Goal: Information Seeking & Learning: Learn about a topic

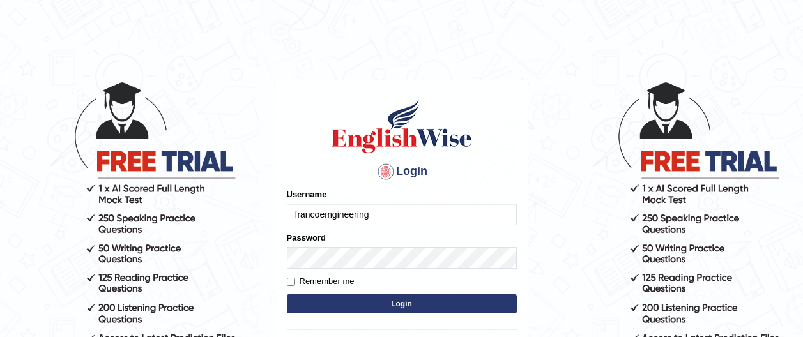
click at [394, 301] on button "Login" at bounding box center [402, 304] width 230 height 19
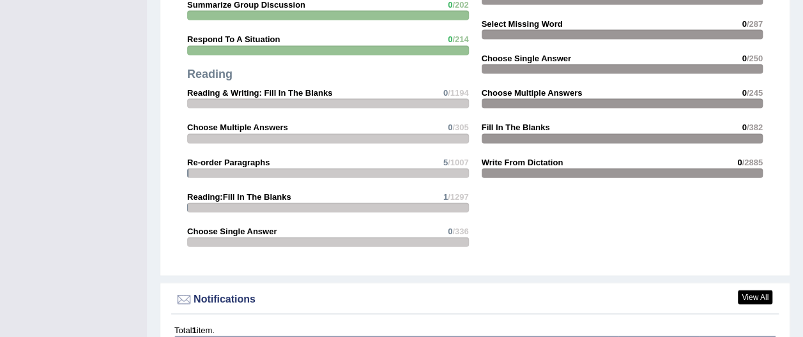
scroll to position [1612, 0]
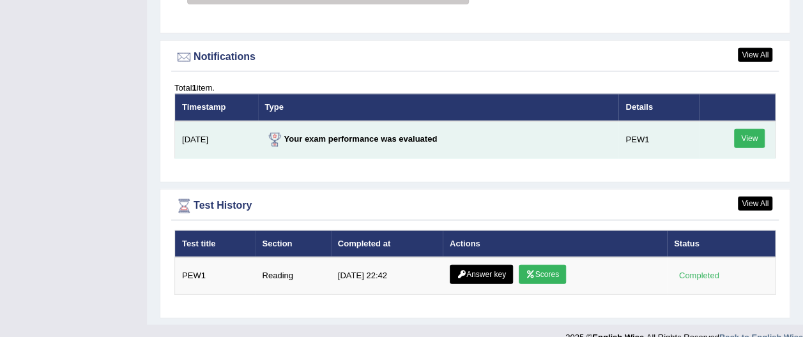
click at [754, 129] on link "View" at bounding box center [749, 138] width 31 height 19
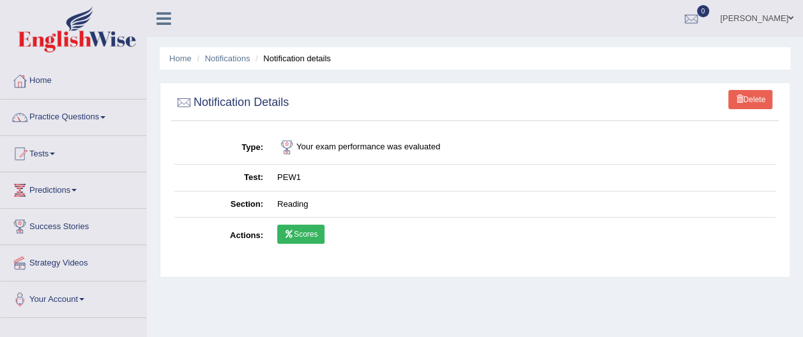
click at [309, 233] on link "Scores" at bounding box center [300, 234] width 47 height 19
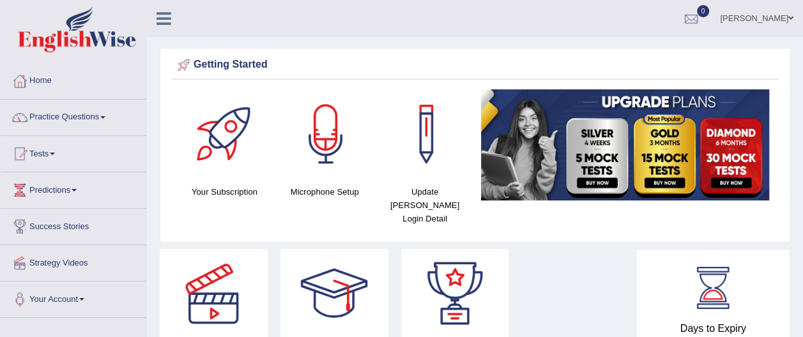
click at [105, 118] on span at bounding box center [102, 117] width 5 height 3
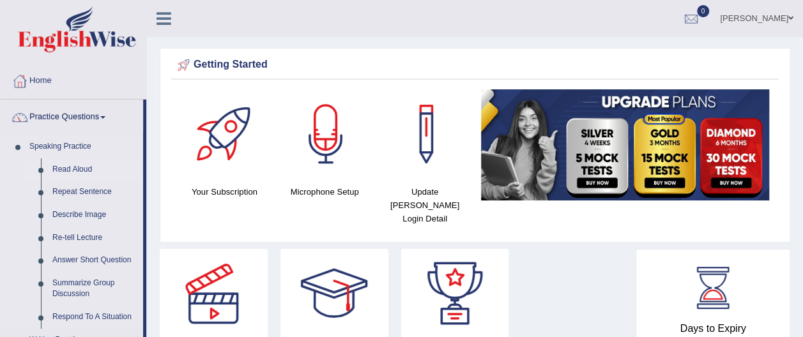
click at [94, 169] on link "Read Aloud" at bounding box center [95, 169] width 96 height 23
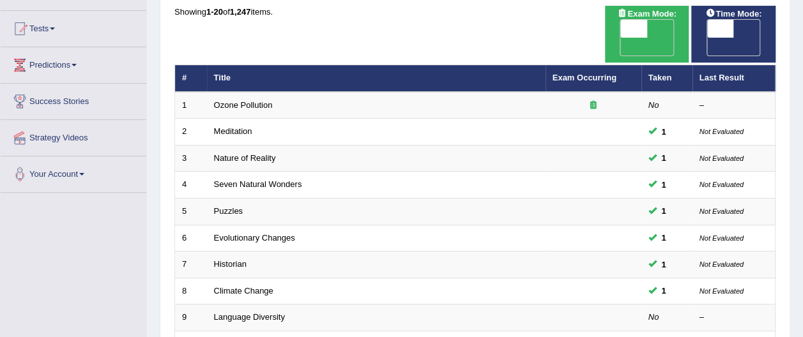
scroll to position [112, 0]
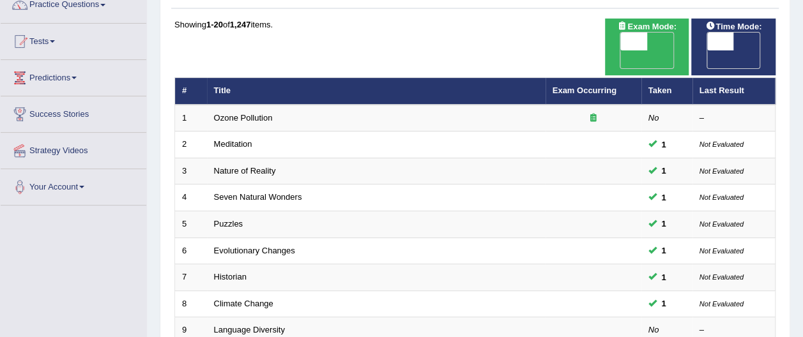
click at [635, 42] on span at bounding box center [633, 42] width 27 height 18
click at [635, 43] on span at bounding box center [634, 42] width 27 height 18
click at [630, 46] on span at bounding box center [633, 42] width 27 height 18
checkbox input "true"
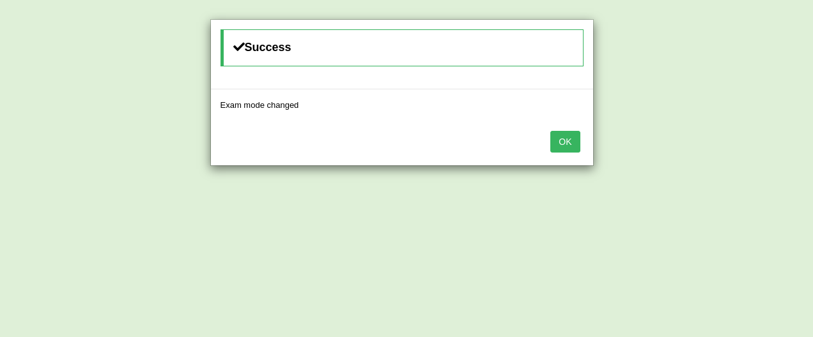
click at [569, 139] on button "OK" at bounding box center [564, 142] width 29 height 22
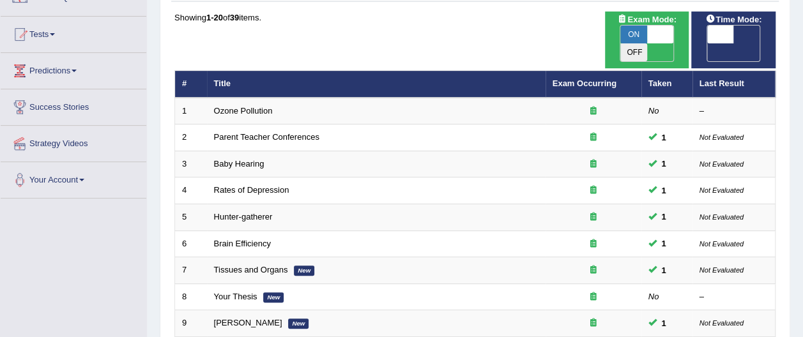
scroll to position [112, 0]
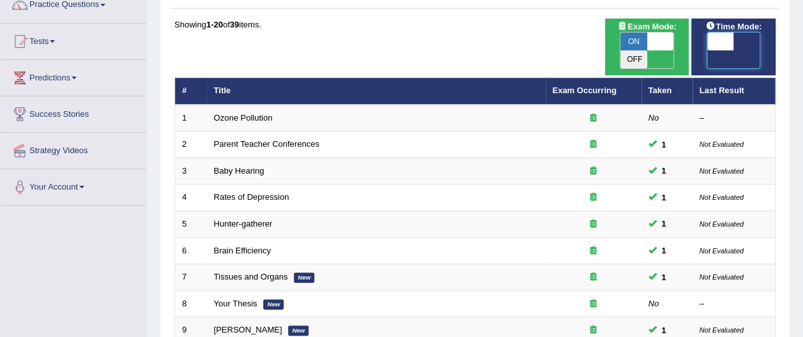
click at [716, 45] on span at bounding box center [720, 42] width 27 height 18
checkbox input "true"
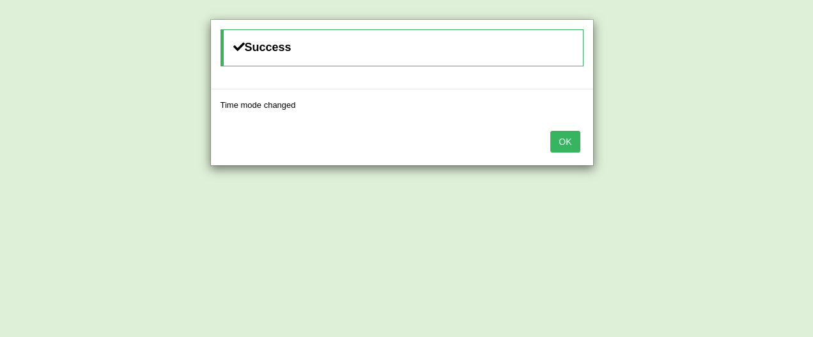
click at [565, 140] on button "OK" at bounding box center [564, 142] width 29 height 22
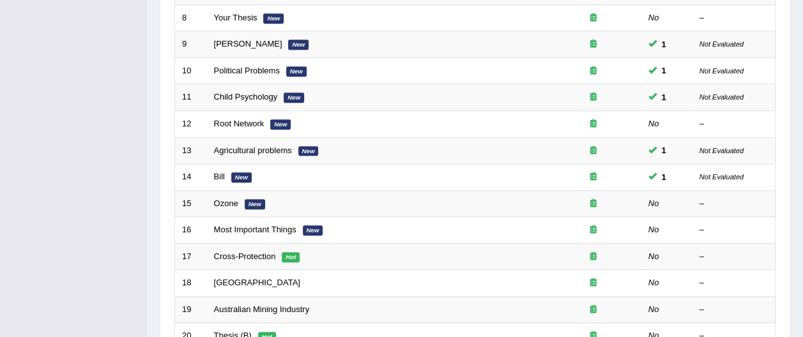
scroll to position [413, 0]
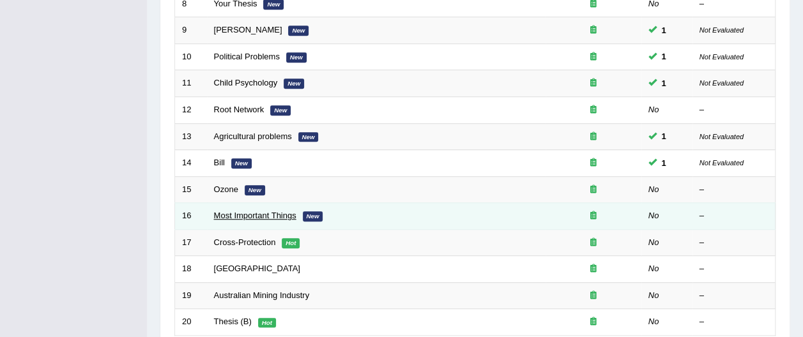
click at [233, 211] on link "Most Important Things" at bounding box center [255, 216] width 82 height 10
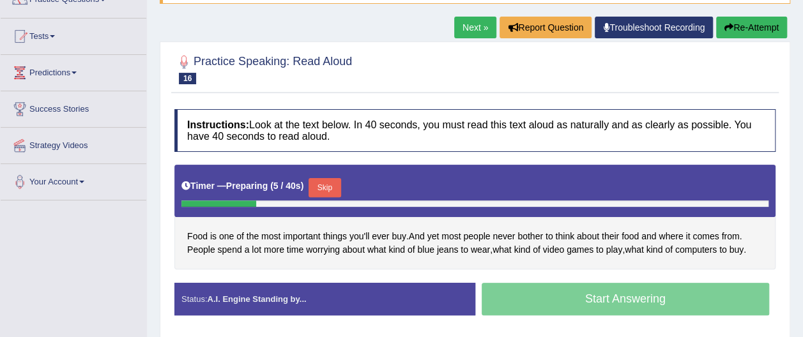
scroll to position [123, 0]
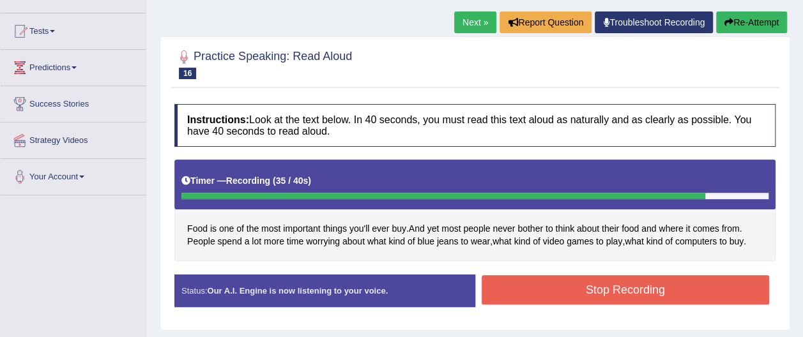
click at [607, 284] on button "Stop Recording" at bounding box center [626, 289] width 288 height 29
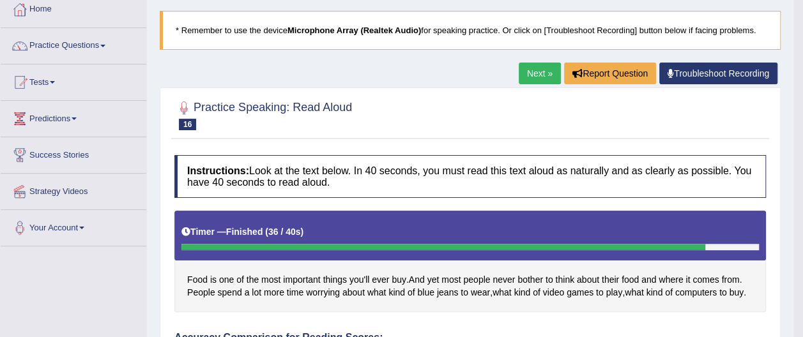
scroll to position [0, 0]
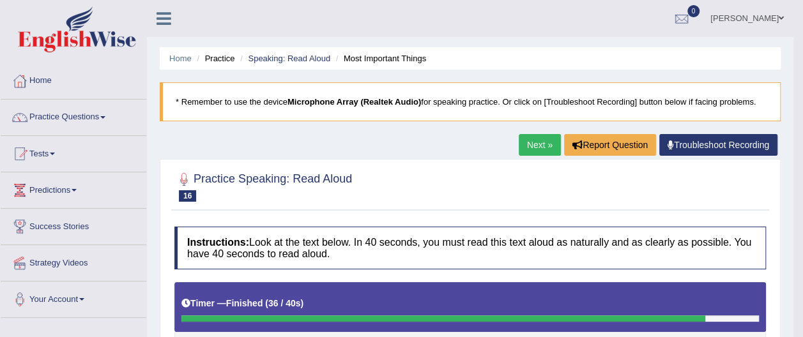
click at [541, 148] on link "Next »" at bounding box center [540, 145] width 42 height 22
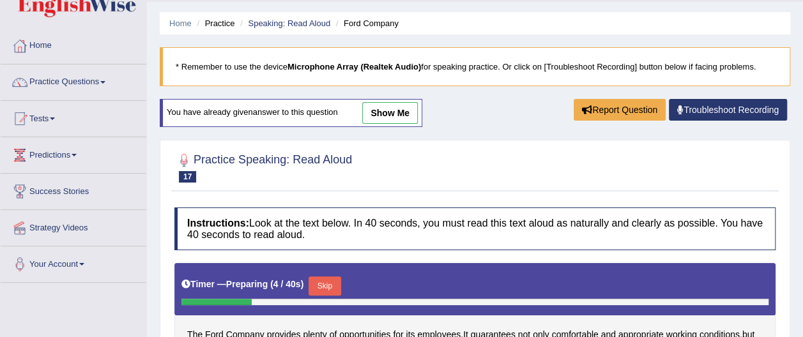
scroll to position [31, 0]
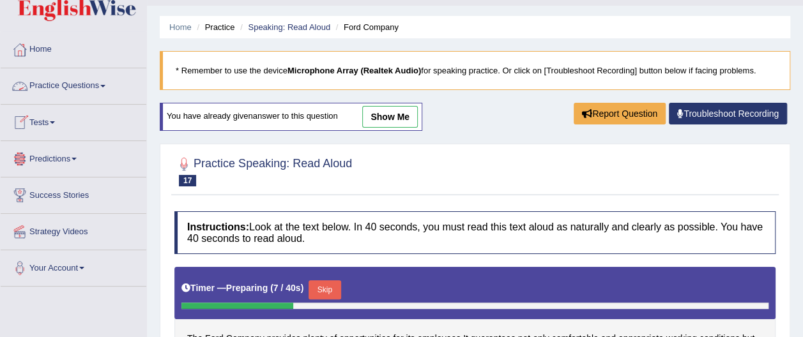
click at [105, 85] on span at bounding box center [102, 86] width 5 height 3
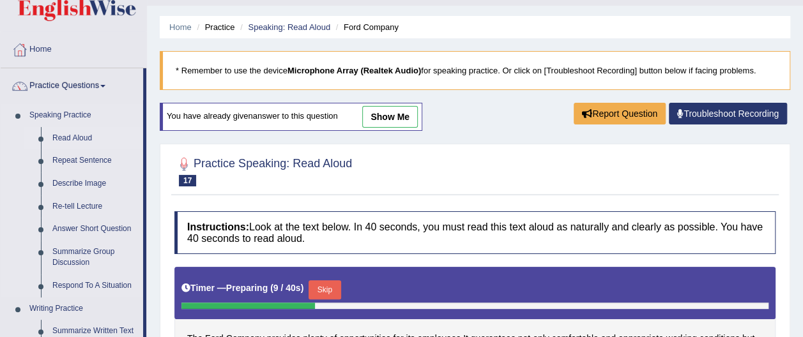
click at [82, 139] on link "Read Aloud" at bounding box center [95, 138] width 96 height 23
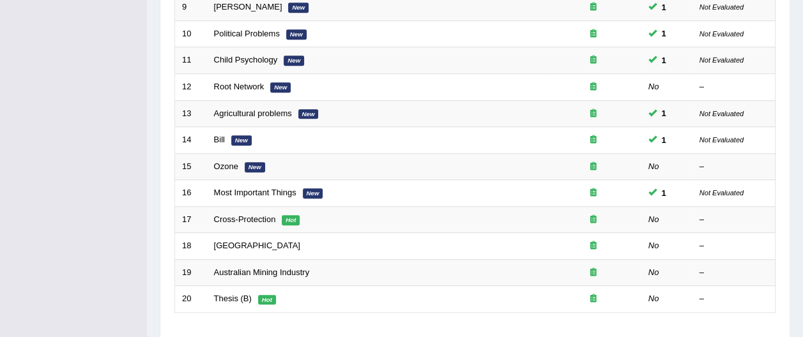
scroll to position [435, 0]
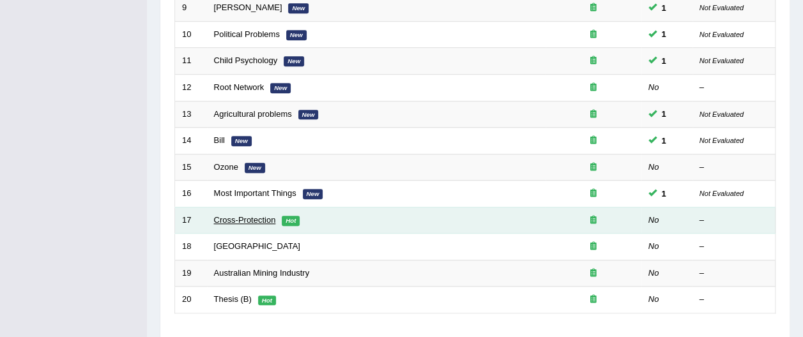
click at [242, 215] on link "Cross-Protection" at bounding box center [245, 220] width 62 height 10
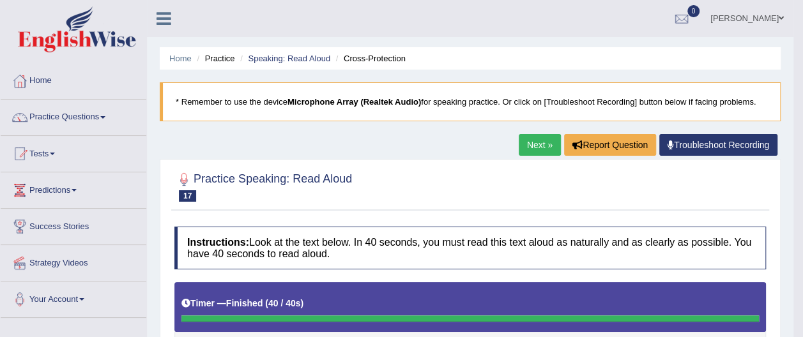
click at [544, 142] on link "Next »" at bounding box center [540, 145] width 42 height 22
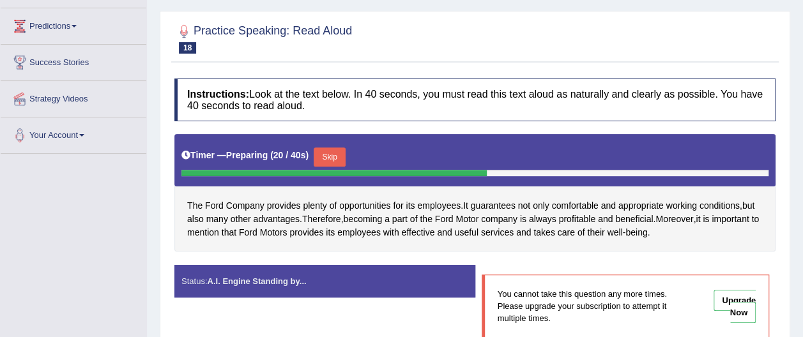
scroll to position [165, 0]
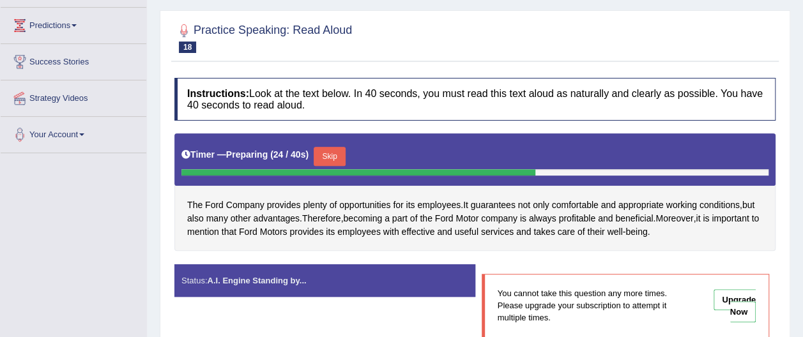
click at [329, 156] on button "Skip" at bounding box center [330, 156] width 32 height 19
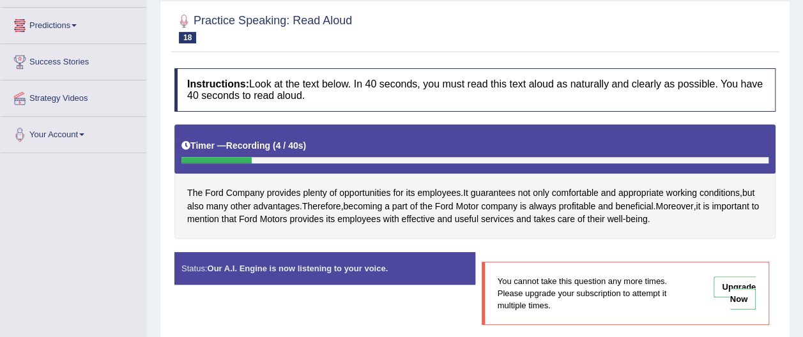
scroll to position [0, 0]
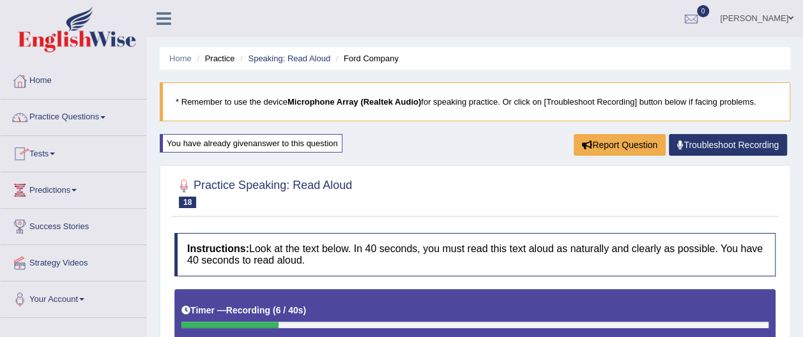
click at [105, 118] on span at bounding box center [102, 117] width 5 height 3
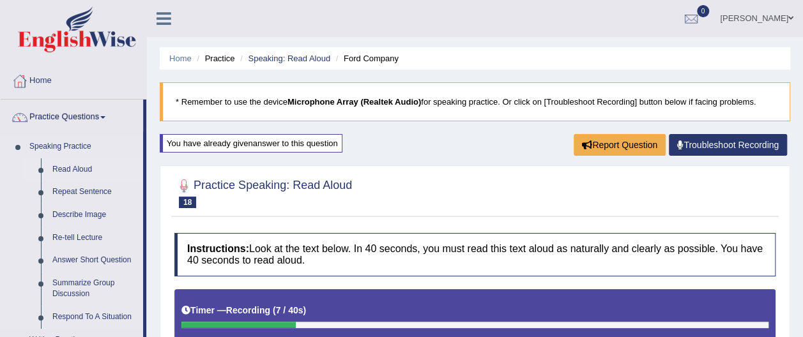
click at [87, 169] on link "Read Aloud" at bounding box center [95, 169] width 96 height 23
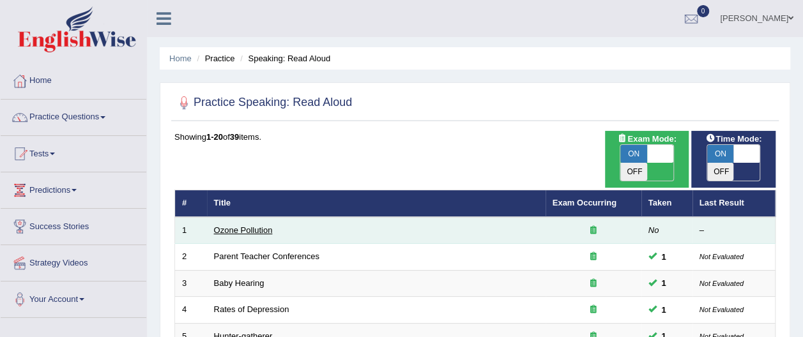
click at [233, 226] on link "Ozone Pollution" at bounding box center [243, 231] width 59 height 10
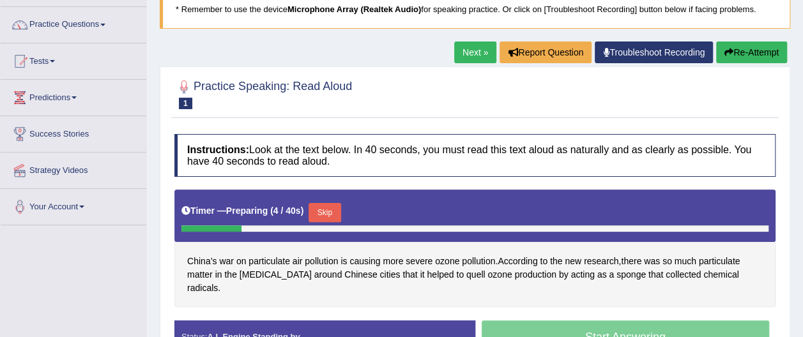
scroll to position [96, 0]
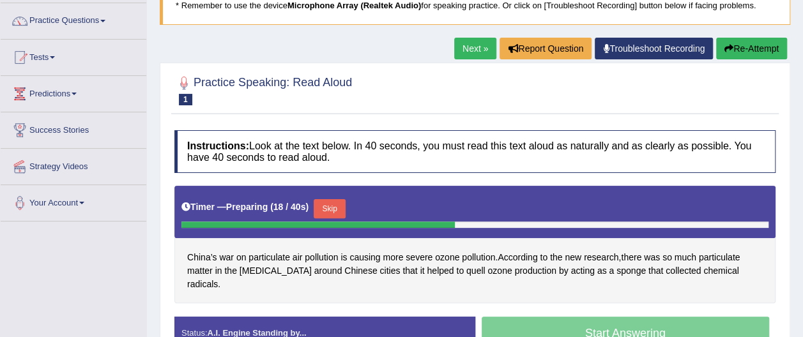
click at [745, 51] on button "Re-Attempt" at bounding box center [751, 49] width 71 height 22
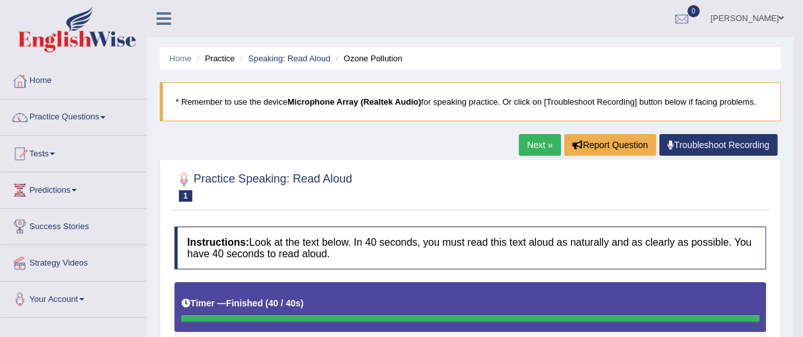
click at [534, 141] on link "Next »" at bounding box center [540, 145] width 42 height 22
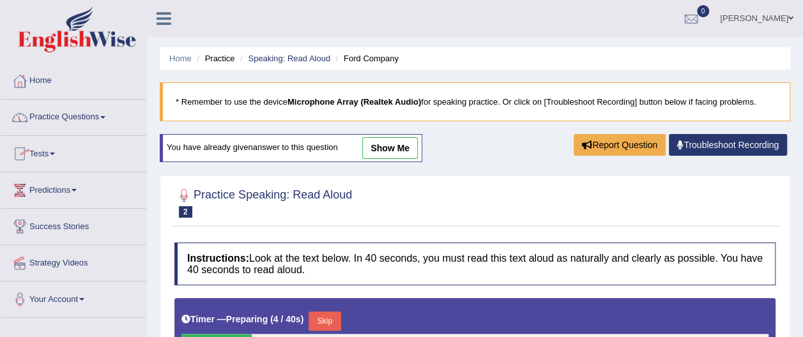
click at [105, 116] on span at bounding box center [102, 117] width 5 height 3
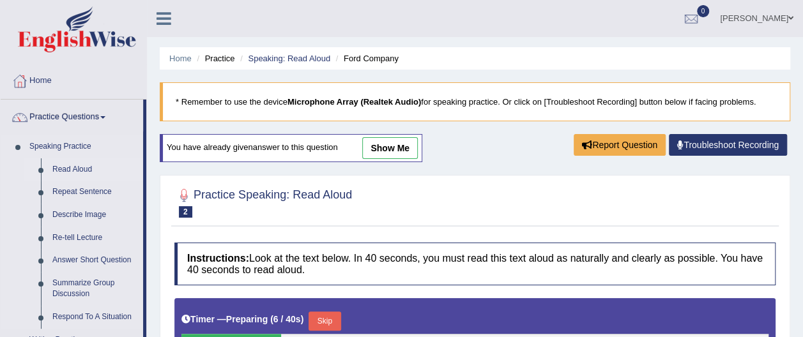
click at [82, 166] on link "Read Aloud" at bounding box center [95, 169] width 96 height 23
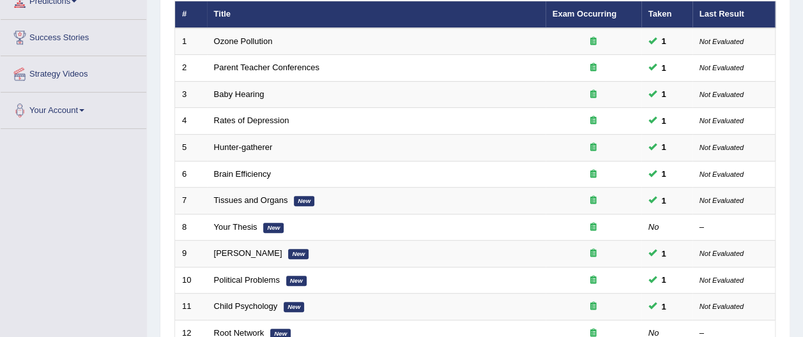
scroll to position [190, 0]
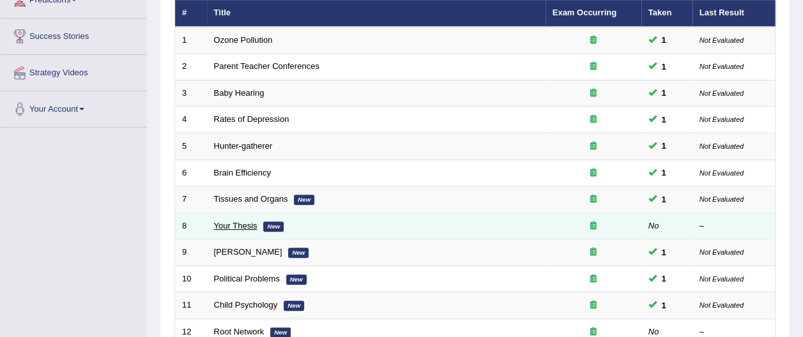
click at [218, 221] on link "Your Thesis" at bounding box center [235, 226] width 43 height 10
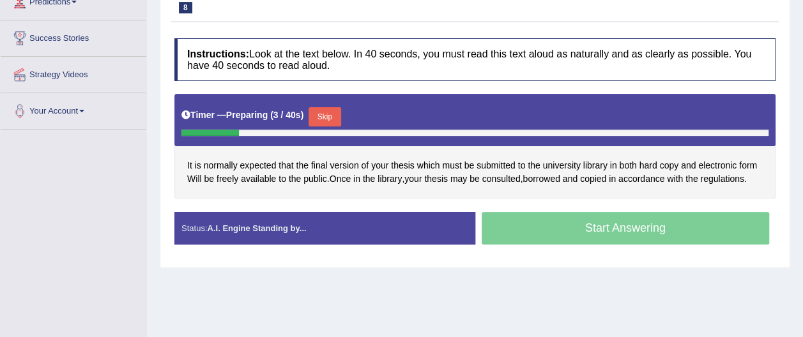
scroll to position [189, 0]
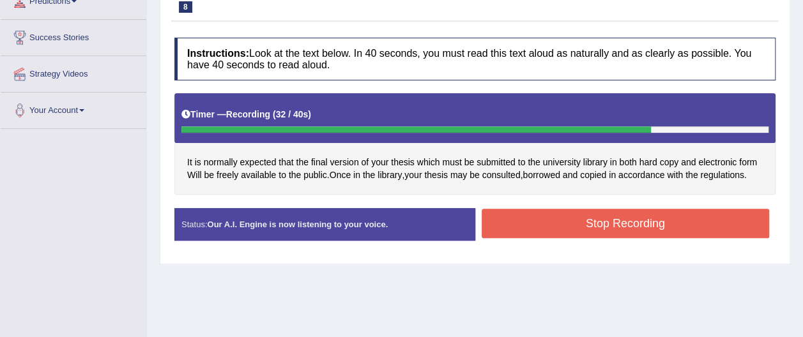
click at [674, 230] on button "Stop Recording" at bounding box center [626, 223] width 288 height 29
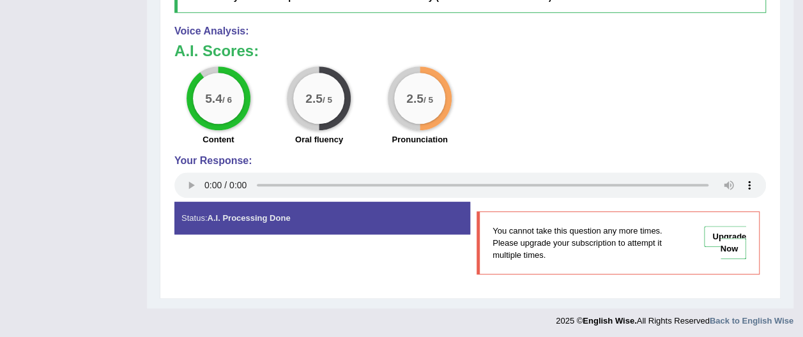
scroll to position [0, 0]
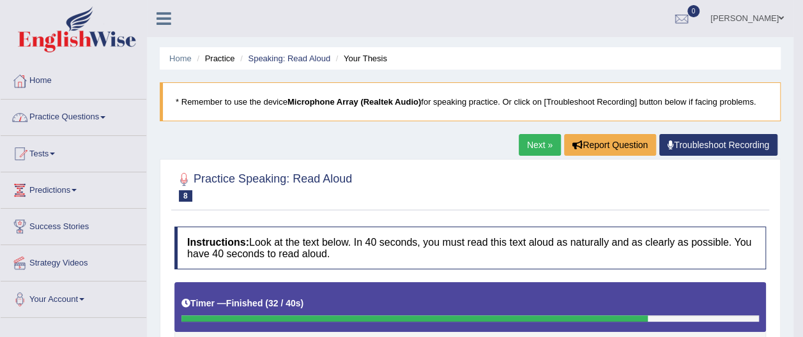
click at [105, 118] on span at bounding box center [102, 117] width 5 height 3
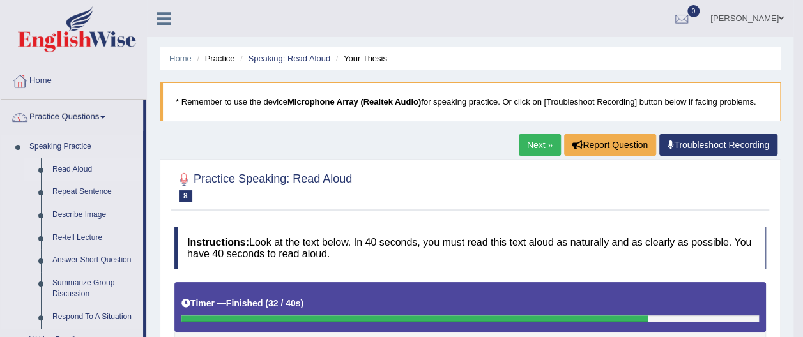
click at [88, 169] on link "Read Aloud" at bounding box center [95, 169] width 96 height 23
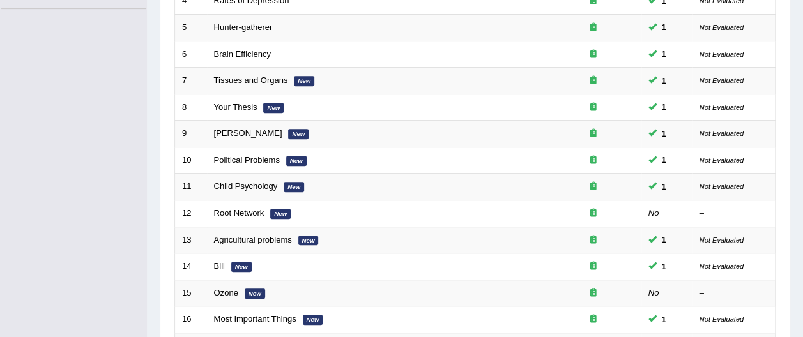
scroll to position [331, 0]
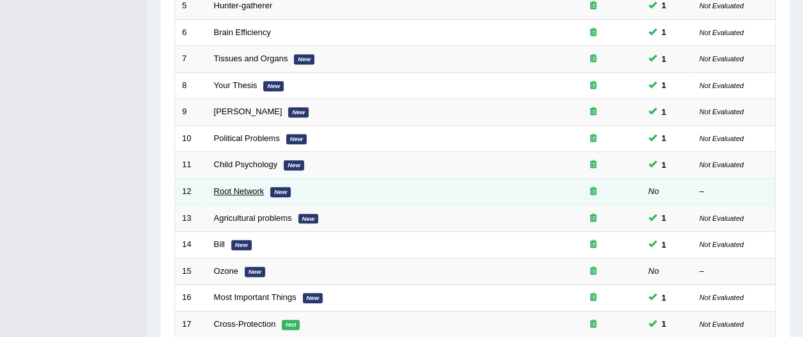
click at [231, 187] on link "Root Network" at bounding box center [239, 192] width 50 height 10
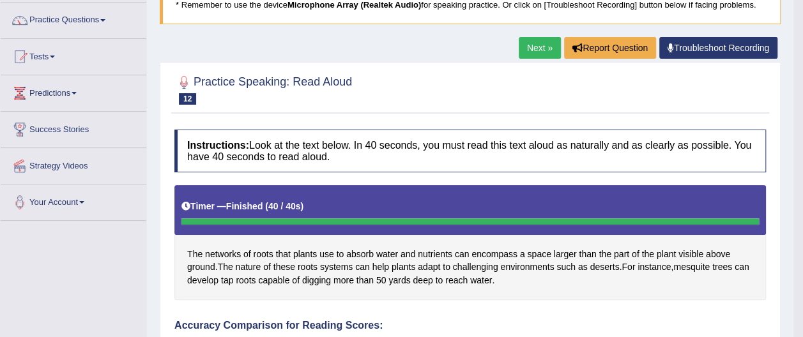
scroll to position [63, 0]
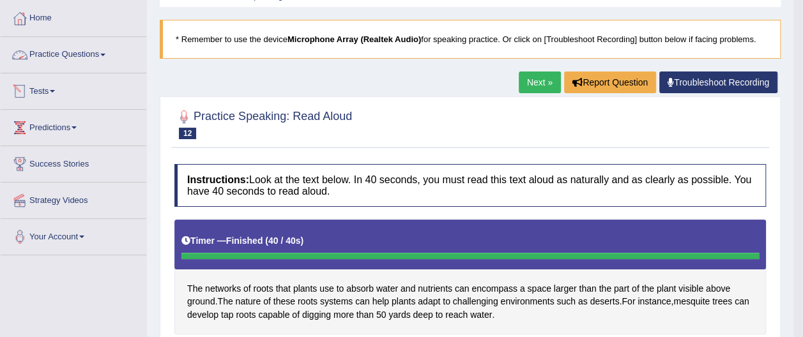
click at [79, 54] on link "Practice Questions" at bounding box center [74, 53] width 146 height 32
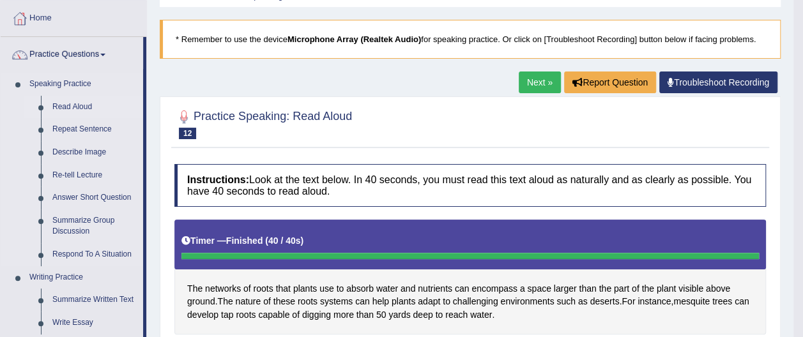
click at [86, 105] on link "Read Aloud" at bounding box center [95, 107] width 96 height 23
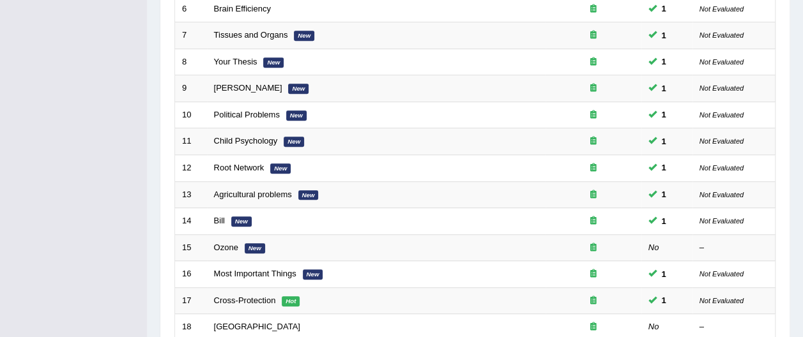
scroll to position [366, 0]
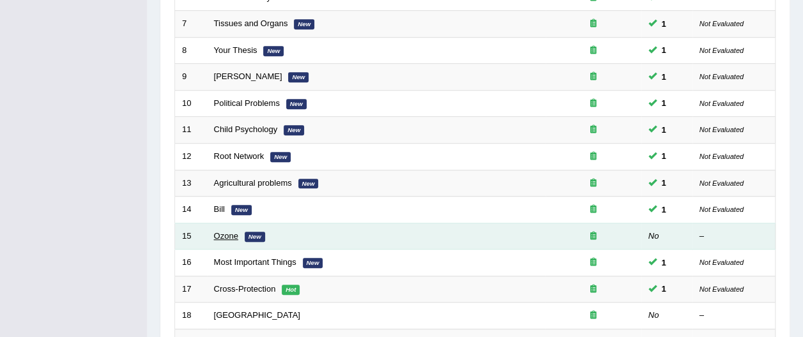
click at [227, 231] on link "Ozone" at bounding box center [226, 236] width 24 height 10
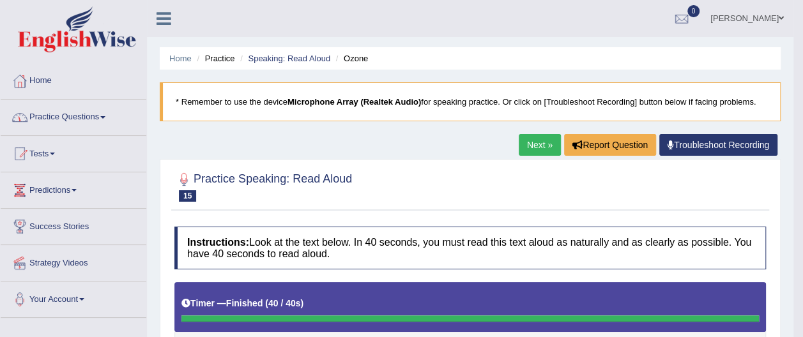
click at [105, 116] on span at bounding box center [102, 117] width 5 height 3
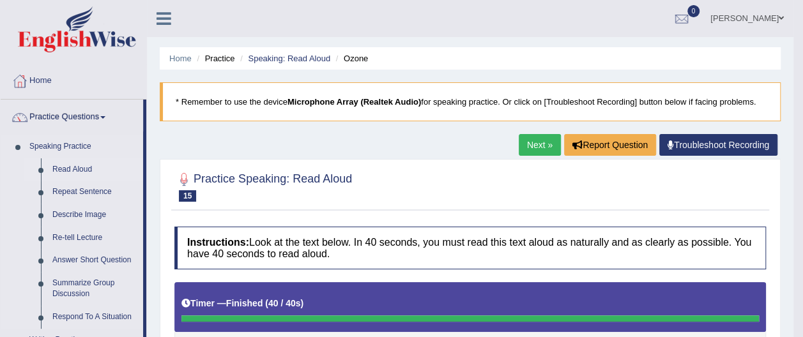
click at [87, 167] on link "Read Aloud" at bounding box center [95, 169] width 96 height 23
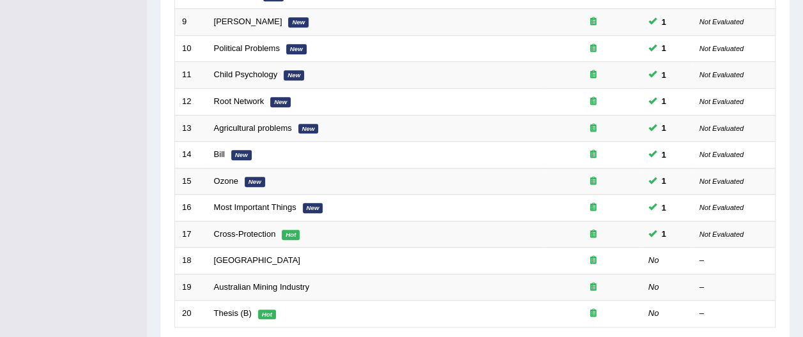
scroll to position [434, 0]
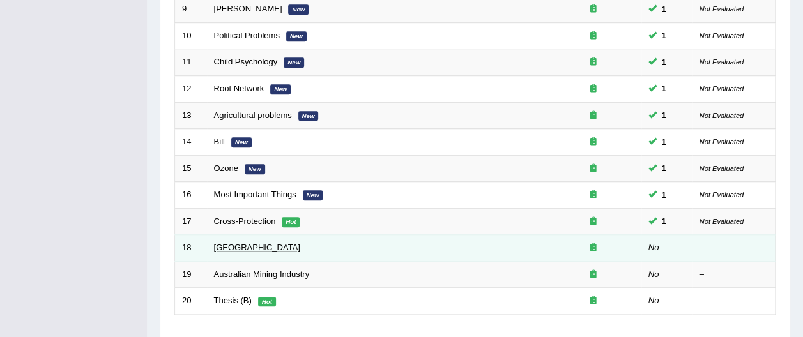
click at [242, 243] on link "[GEOGRAPHIC_DATA]" at bounding box center [257, 248] width 86 height 10
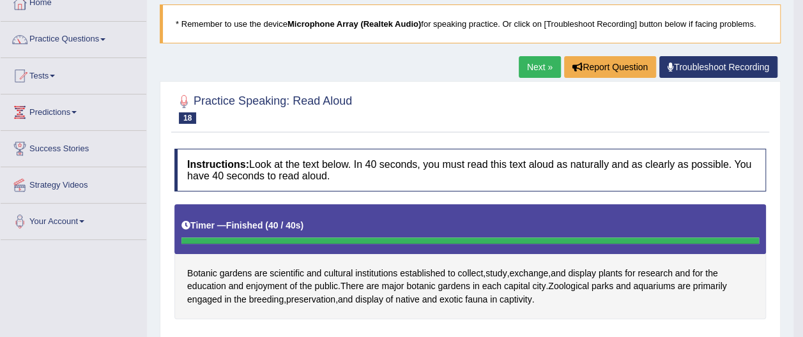
scroll to position [68, 0]
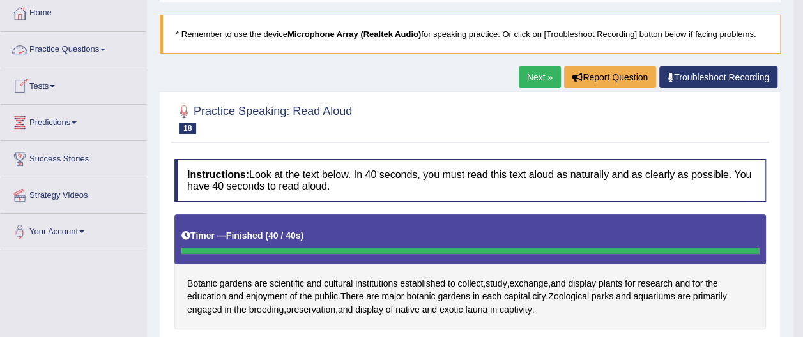
click at [80, 47] on link "Practice Questions" at bounding box center [74, 48] width 146 height 32
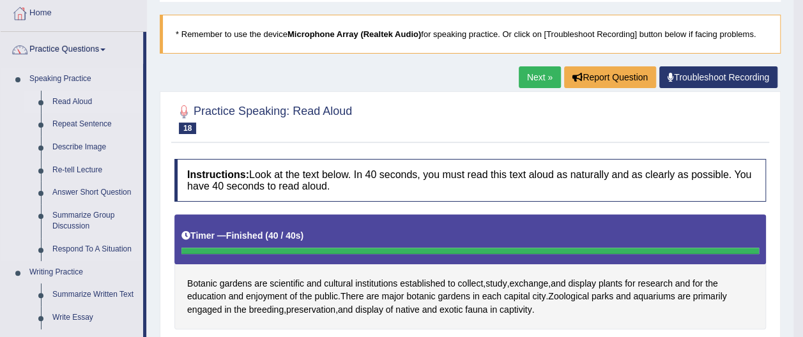
click at [78, 101] on link "Read Aloud" at bounding box center [95, 102] width 96 height 23
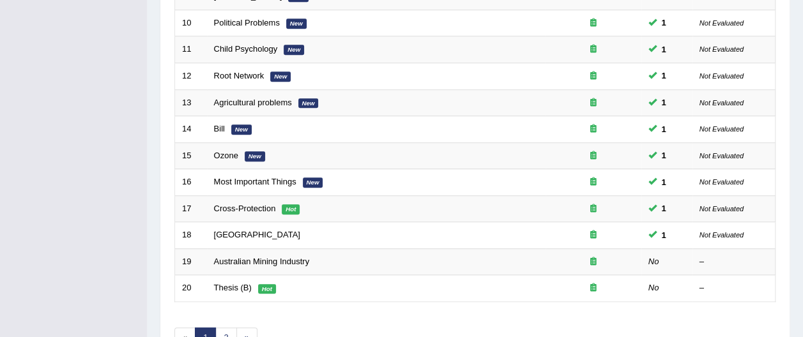
scroll to position [448, 0]
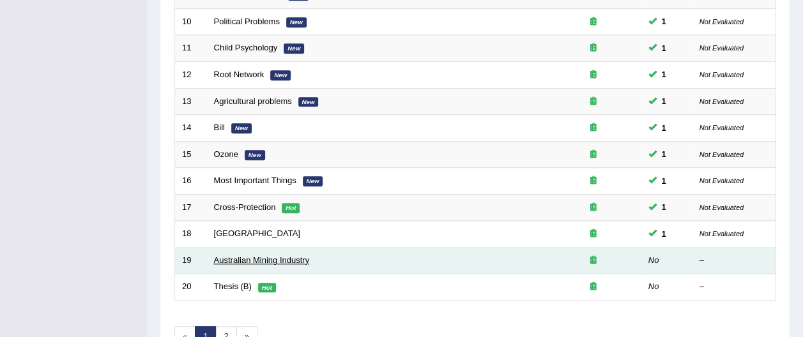
click at [247, 256] on link "Australian Mining Industry" at bounding box center [262, 261] width 96 height 10
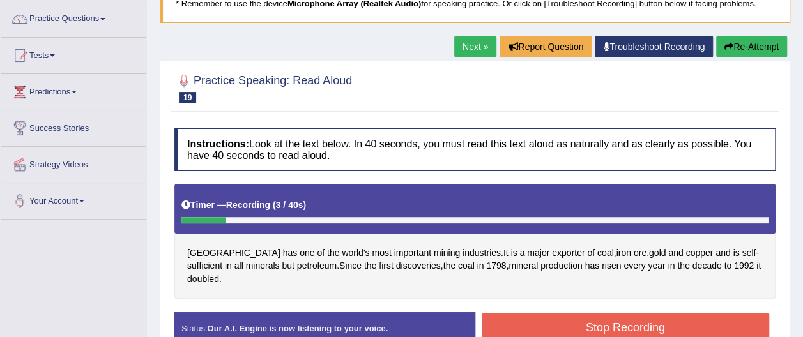
scroll to position [96, 0]
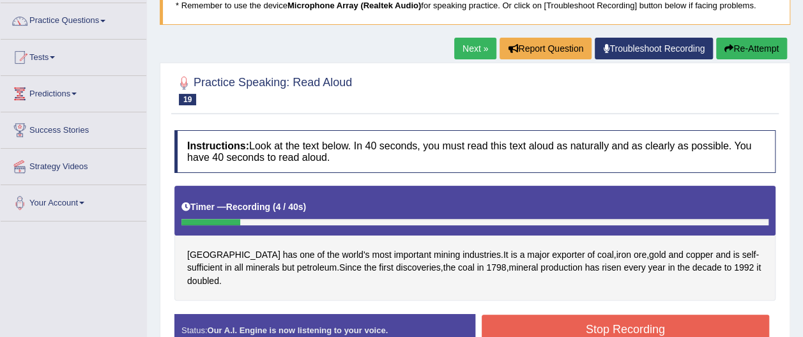
click at [752, 42] on button "Re-Attempt" at bounding box center [751, 49] width 71 height 22
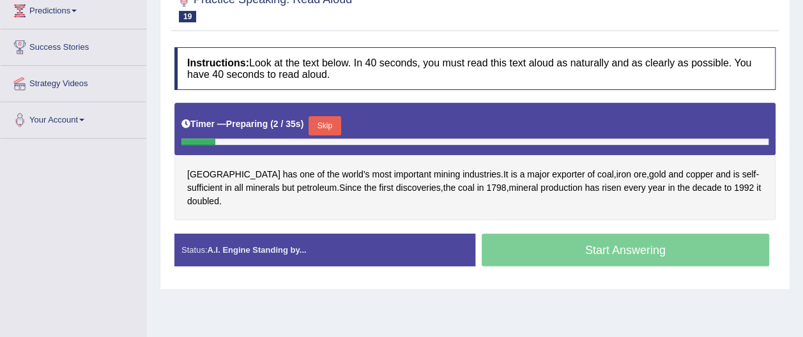
scroll to position [183, 0]
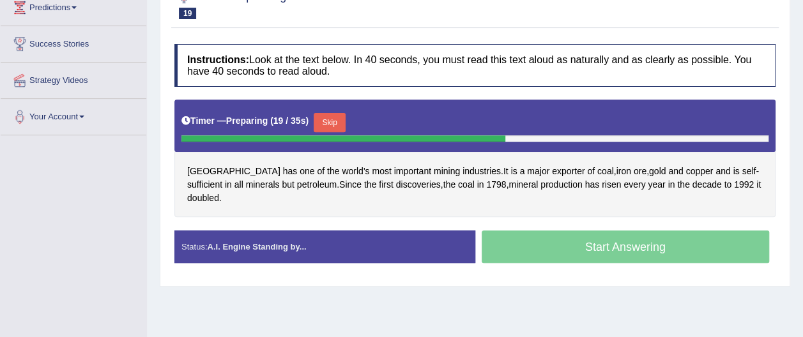
click at [630, 231] on div "Start Answering" at bounding box center [625, 249] width 301 height 36
click at [632, 231] on div "Start Answering" at bounding box center [625, 249] width 301 height 36
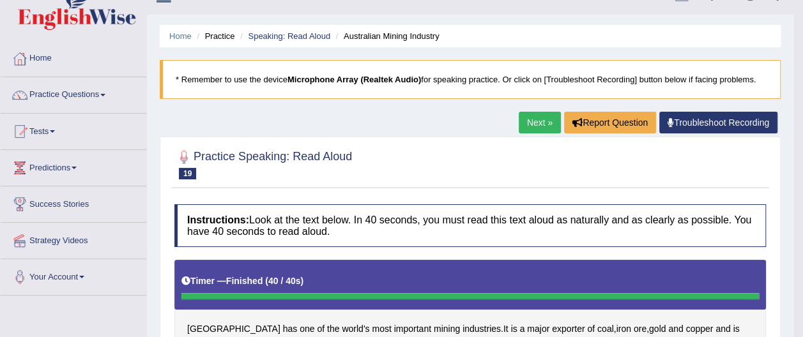
scroll to position [21, 0]
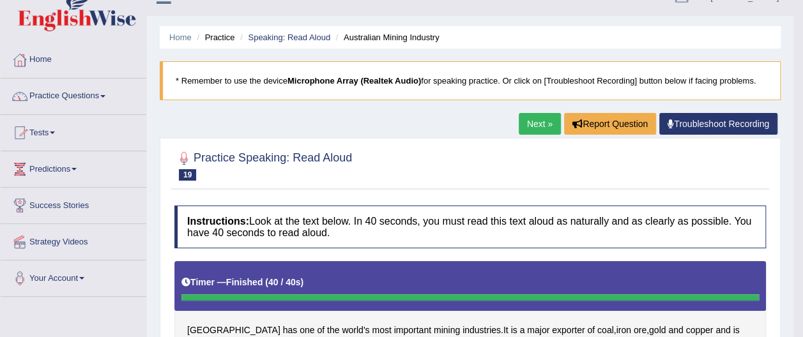
click at [106, 92] on link "Practice Questions" at bounding box center [74, 95] width 146 height 32
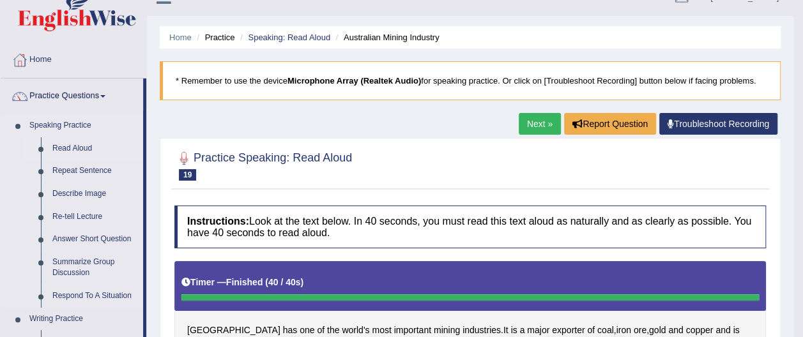
click at [96, 146] on link "Read Aloud" at bounding box center [95, 148] width 96 height 23
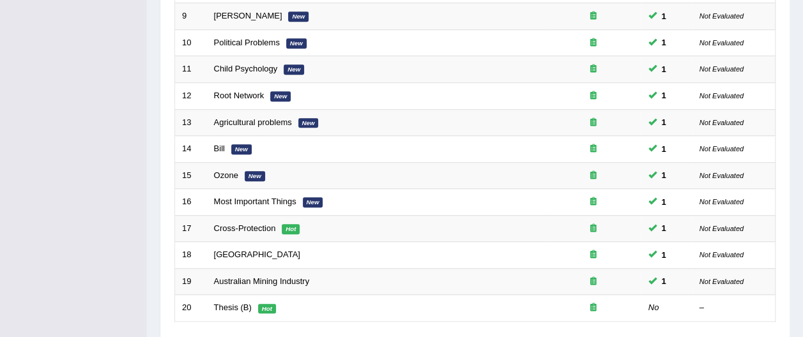
scroll to position [479, 0]
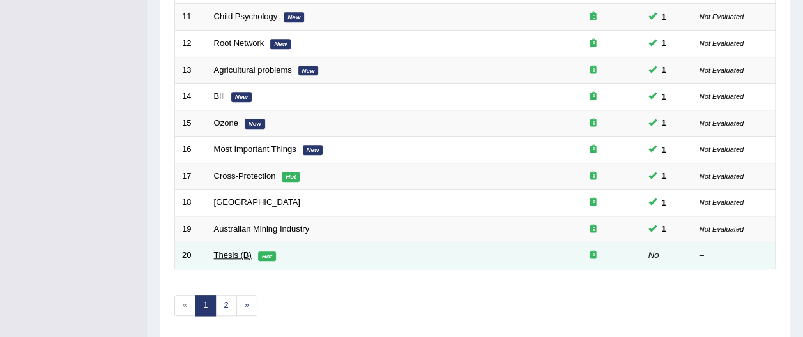
click at [226, 250] on link "Thesis (B)" at bounding box center [233, 255] width 38 height 10
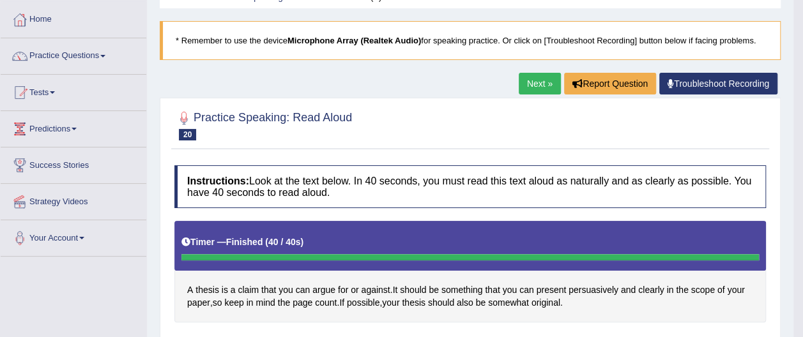
scroll to position [29, 0]
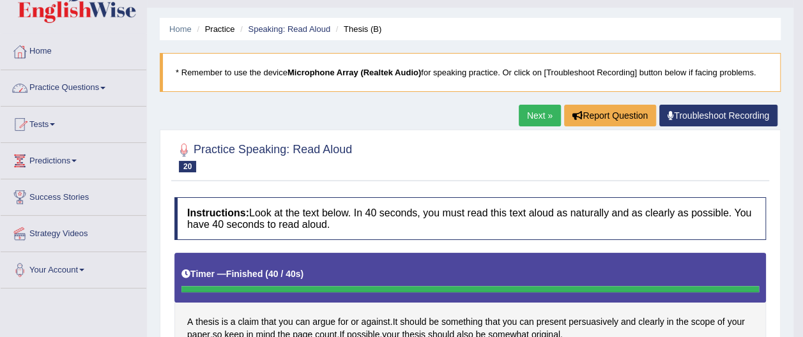
click at [104, 86] on link "Practice Questions" at bounding box center [74, 86] width 146 height 32
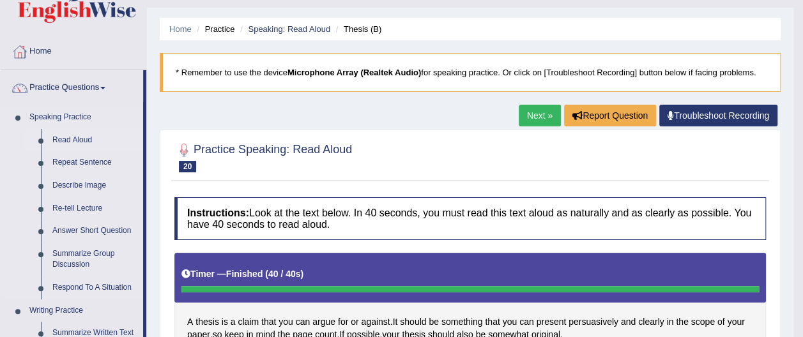
click at [86, 139] on link "Read Aloud" at bounding box center [95, 140] width 96 height 23
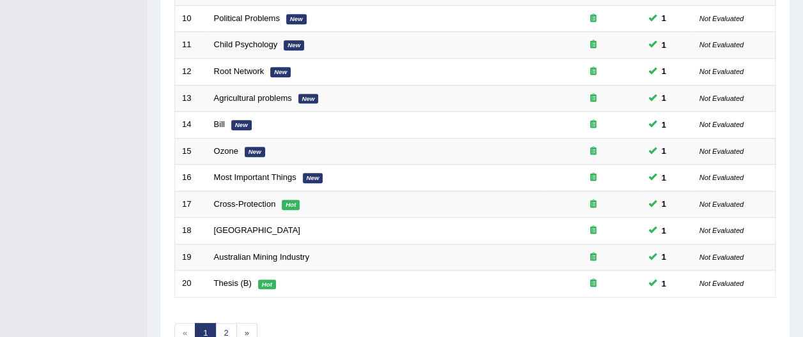
scroll to position [502, 0]
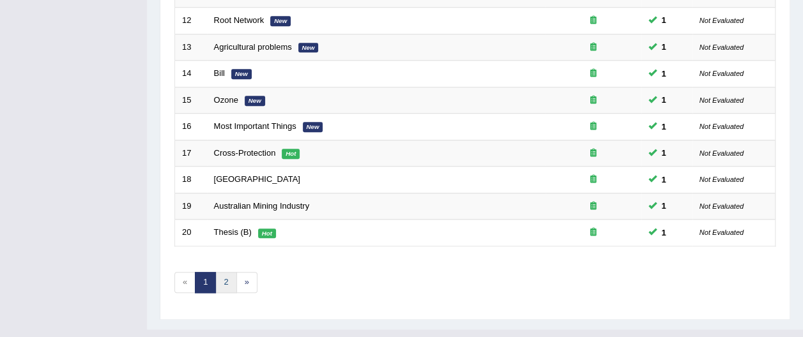
click at [227, 272] on link "2" at bounding box center [225, 282] width 21 height 21
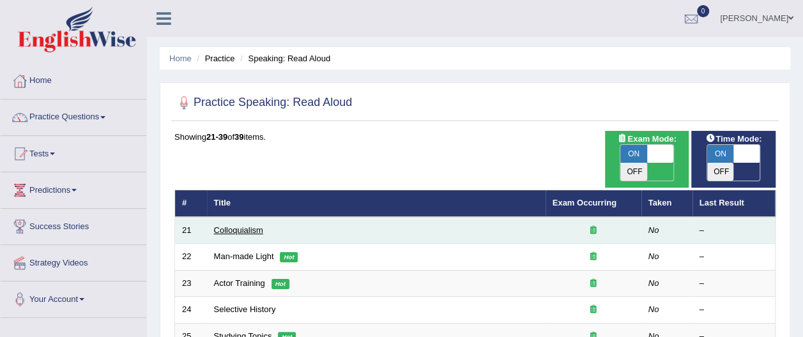
click at [229, 226] on link "Colloquialism" at bounding box center [238, 231] width 49 height 10
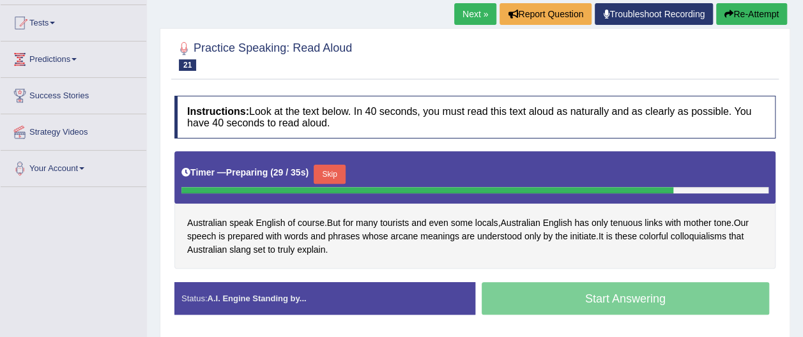
scroll to position [130, 0]
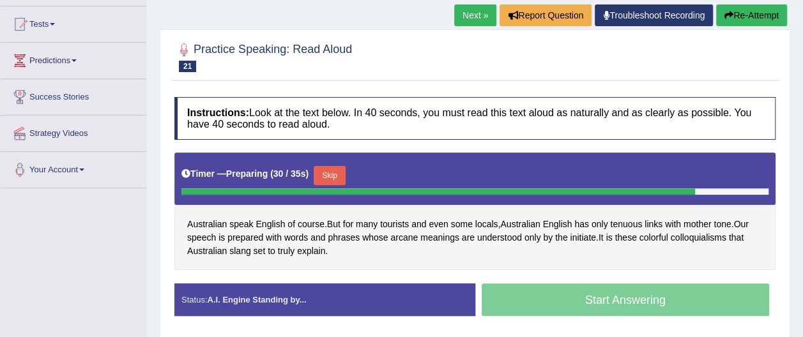
click at [753, 12] on button "Re-Attempt" at bounding box center [751, 15] width 71 height 22
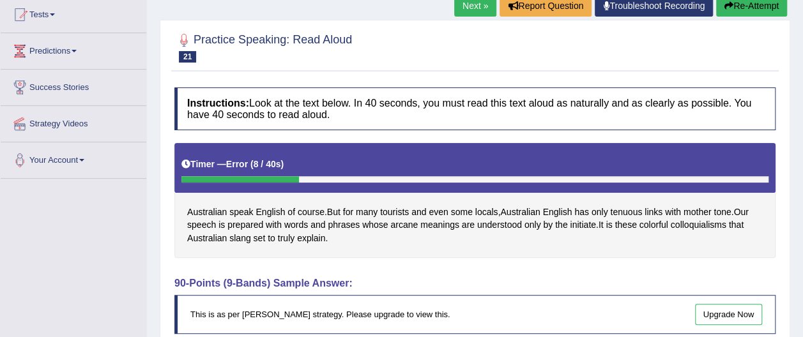
click at [755, 5] on button "Re-Attempt" at bounding box center [751, 6] width 71 height 22
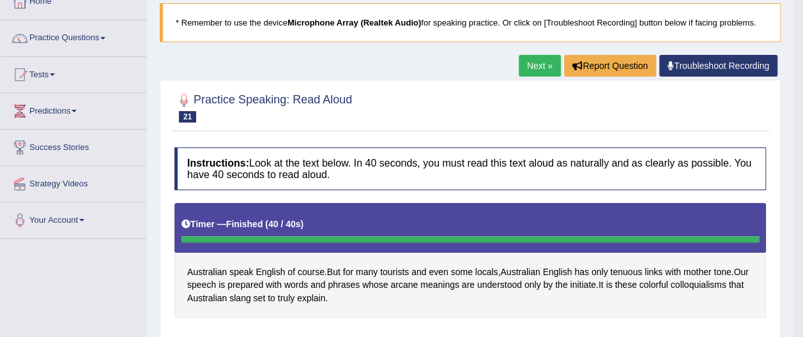
scroll to position [76, 0]
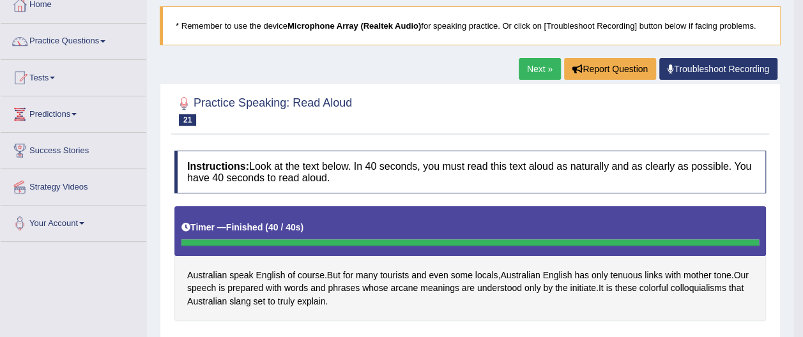
click at [542, 68] on link "Next »" at bounding box center [540, 69] width 42 height 22
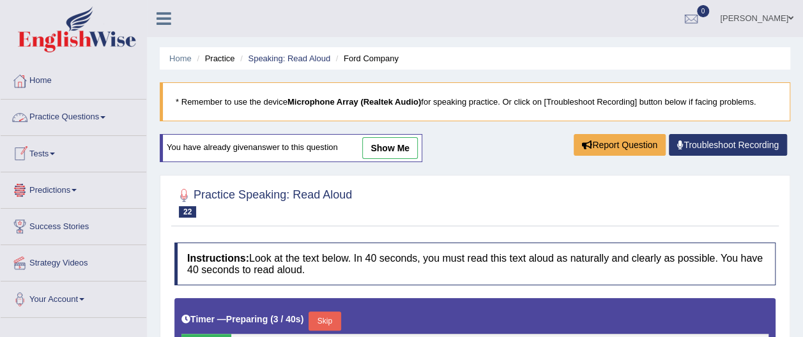
click at [104, 115] on link "Practice Questions" at bounding box center [74, 116] width 146 height 32
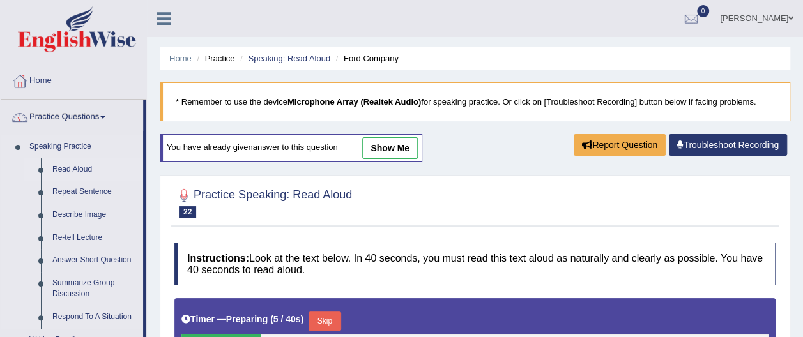
click at [87, 167] on link "Read Aloud" at bounding box center [95, 169] width 96 height 23
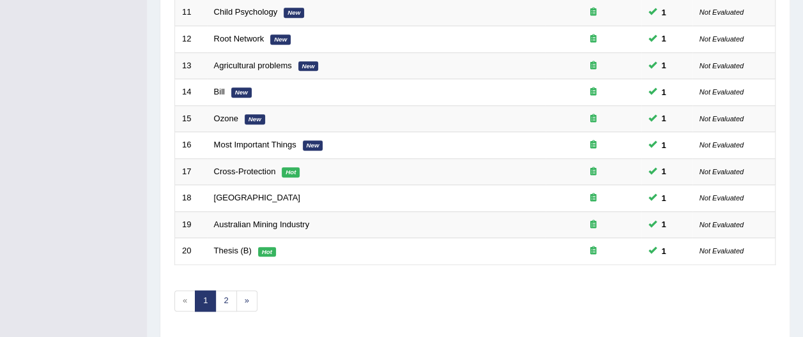
scroll to position [502, 0]
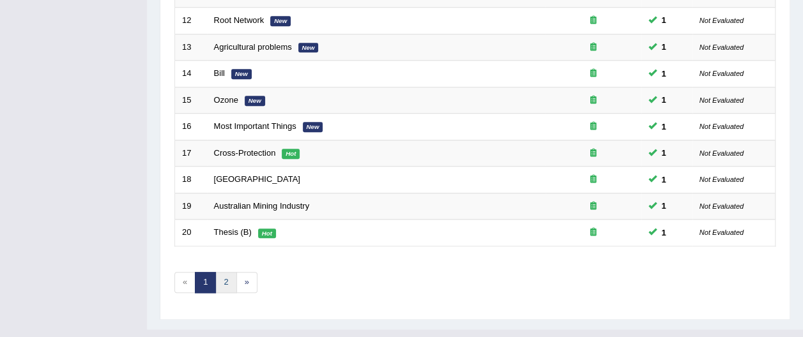
click at [224, 272] on link "2" at bounding box center [225, 282] width 21 height 21
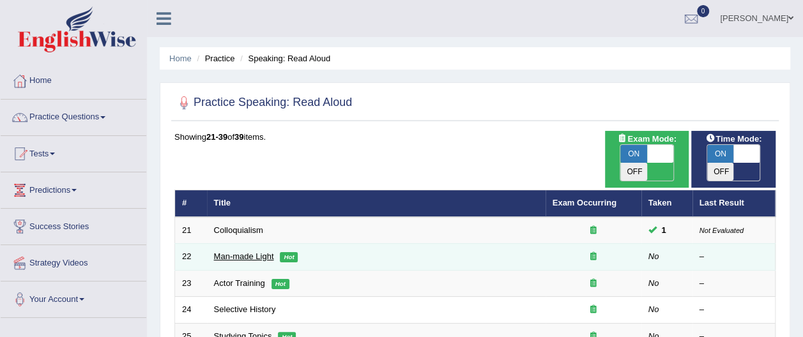
click at [266, 252] on link "Man-made Light" at bounding box center [244, 257] width 60 height 10
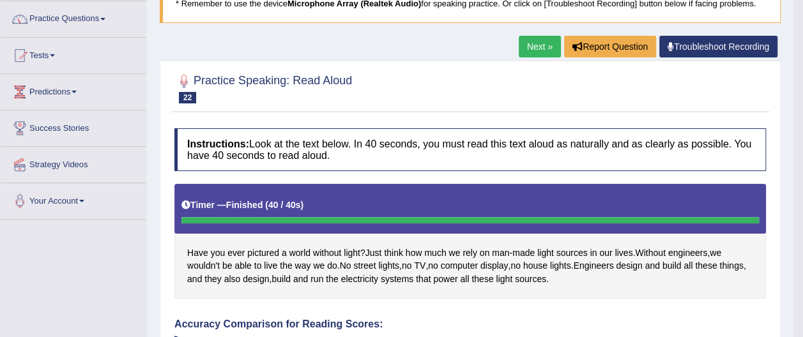
scroll to position [77, 0]
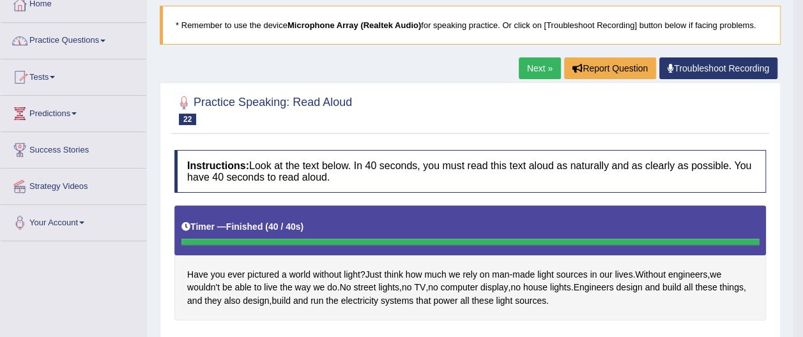
click at [105, 40] on span at bounding box center [102, 41] width 5 height 3
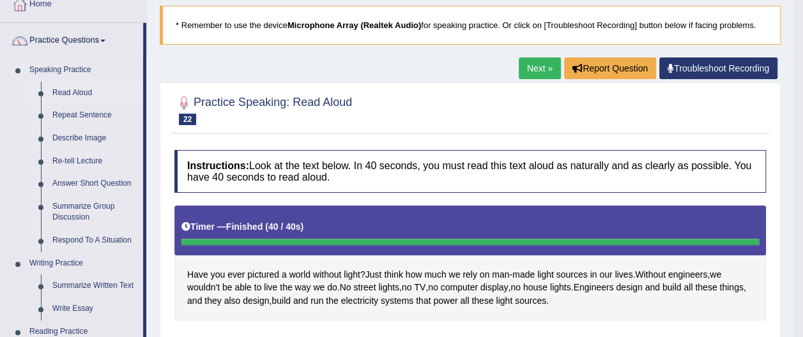
click at [84, 91] on link "Read Aloud" at bounding box center [95, 93] width 96 height 23
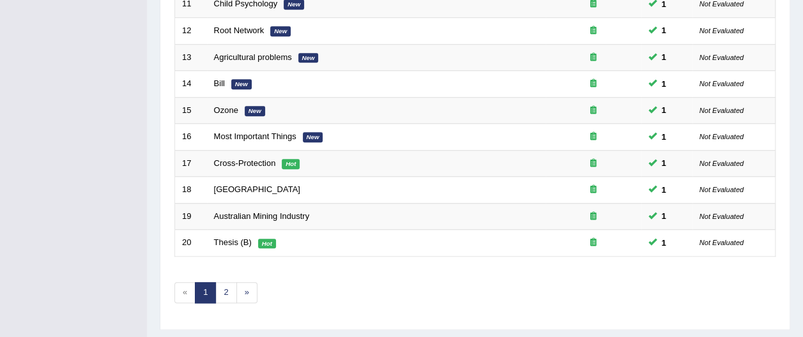
scroll to position [489, 0]
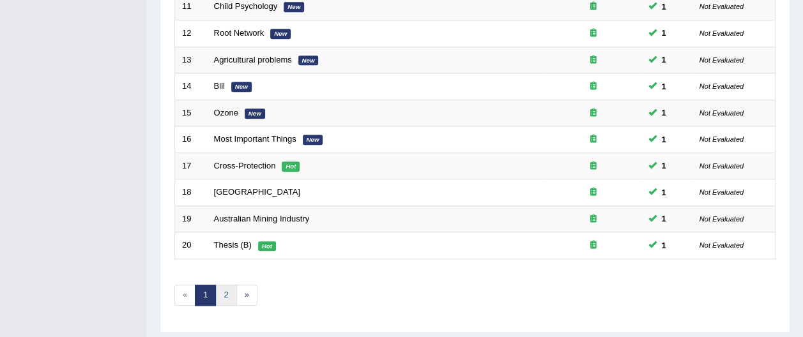
click at [225, 285] on link "2" at bounding box center [225, 295] width 21 height 21
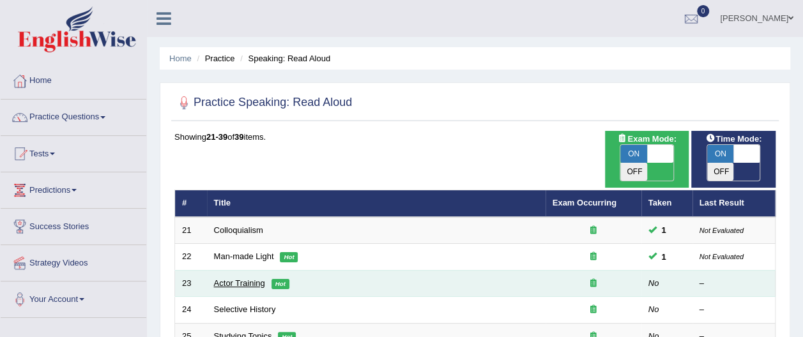
click at [225, 279] on link "Actor Training" at bounding box center [239, 284] width 51 height 10
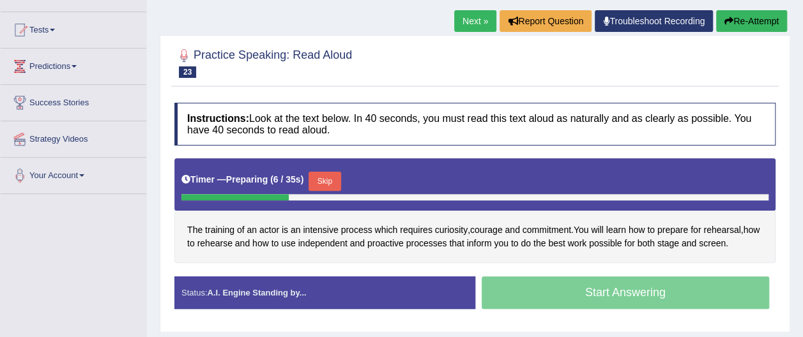
scroll to position [127, 0]
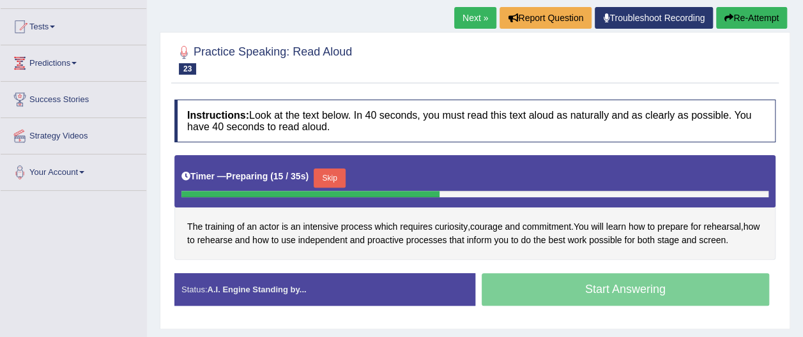
click at [754, 15] on button "Re-Attempt" at bounding box center [751, 18] width 71 height 22
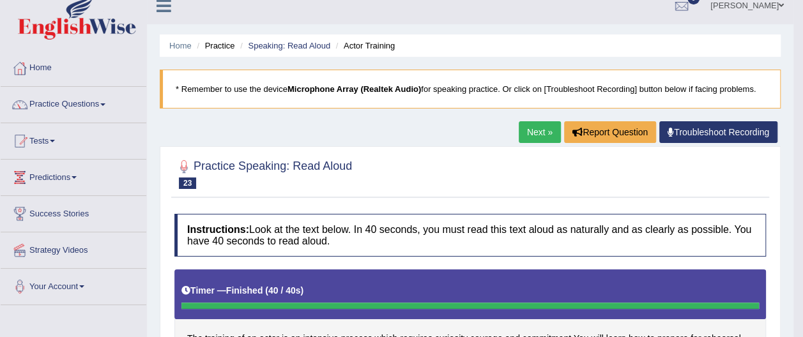
scroll to position [6, 0]
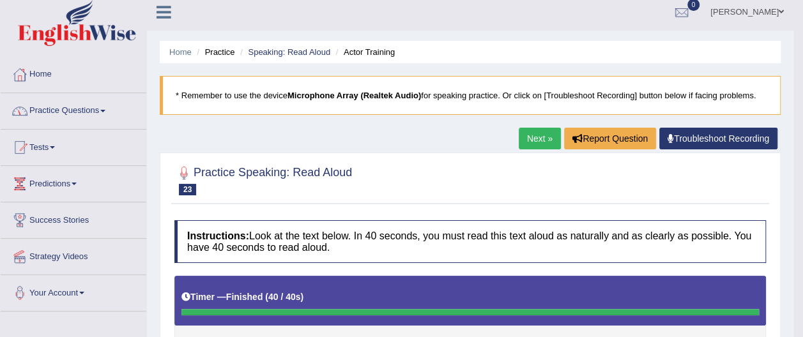
click at [105, 110] on span at bounding box center [102, 111] width 5 height 3
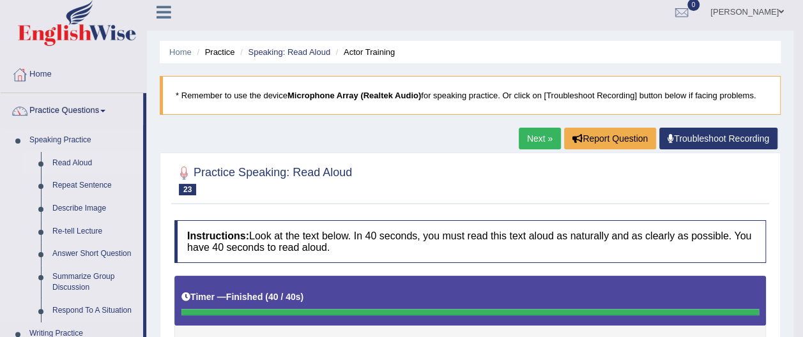
click at [84, 164] on link "Read Aloud" at bounding box center [95, 163] width 96 height 23
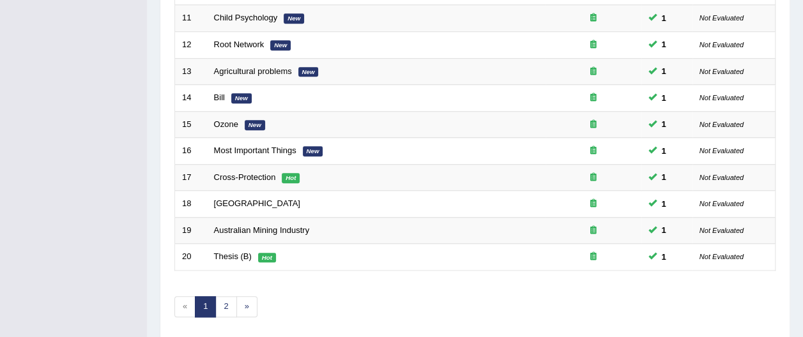
scroll to position [502, 0]
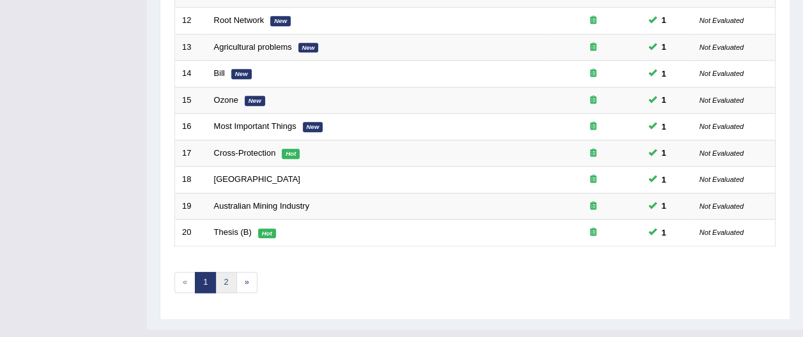
click at [222, 272] on link "2" at bounding box center [225, 282] width 21 height 21
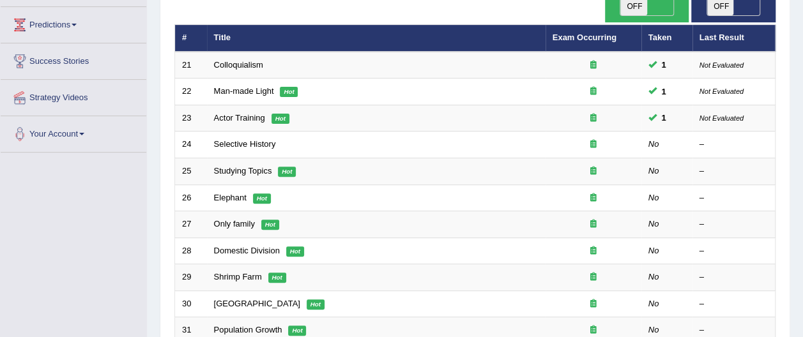
scroll to position [162, 0]
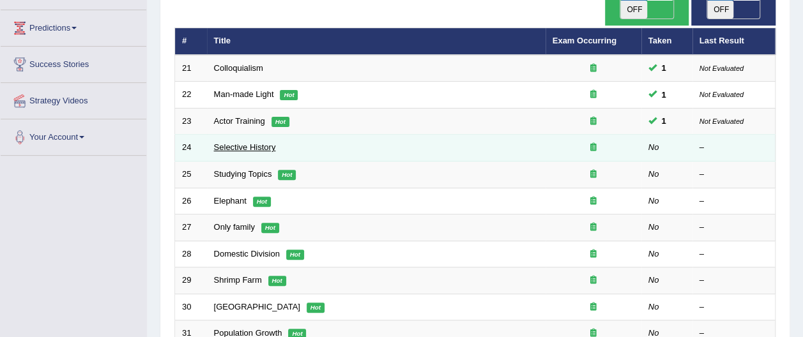
click at [253, 143] on link "Selective History" at bounding box center [245, 148] width 62 height 10
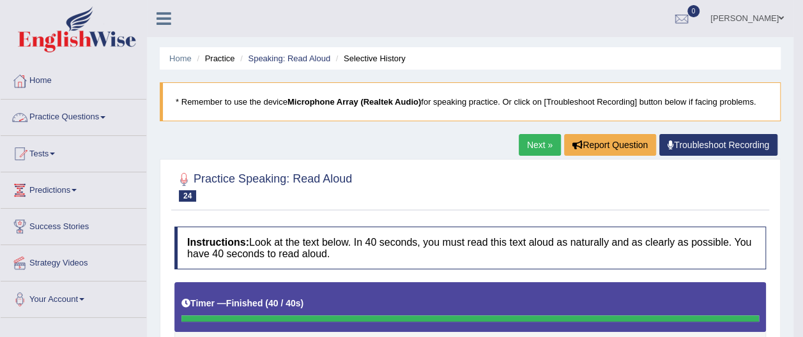
click at [95, 116] on link "Practice Questions" at bounding box center [74, 116] width 146 height 32
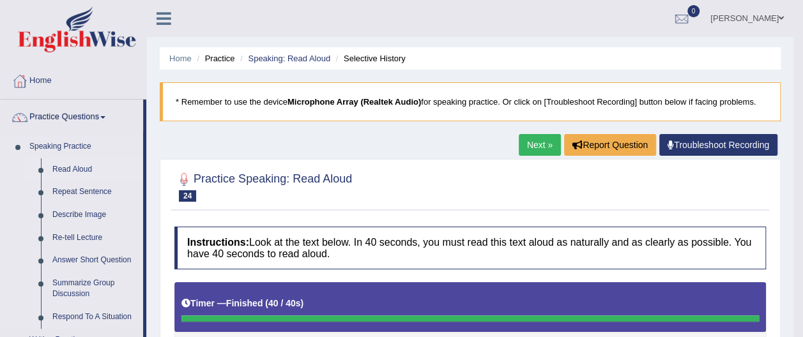
click at [88, 166] on link "Read Aloud" at bounding box center [95, 169] width 96 height 23
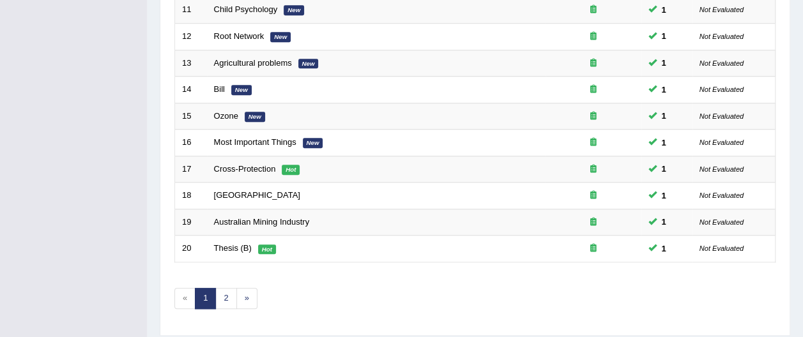
scroll to position [496, 0]
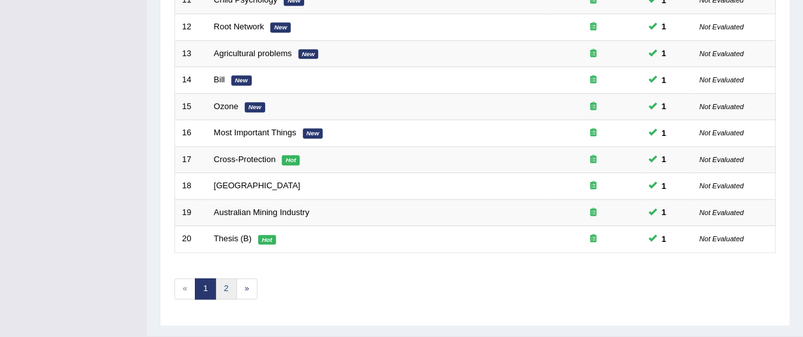
click at [221, 279] on link "2" at bounding box center [225, 289] width 21 height 21
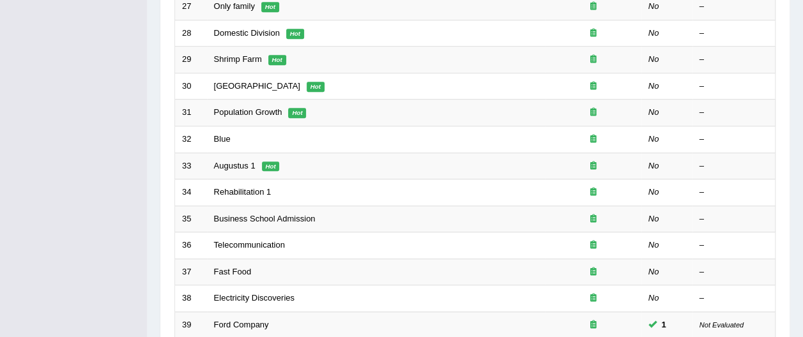
scroll to position [382, 0]
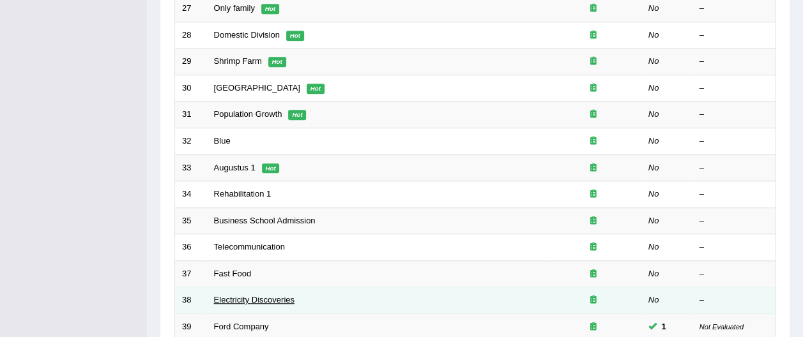
click at [284, 295] on link "Electricity Discoveries" at bounding box center [254, 300] width 81 height 10
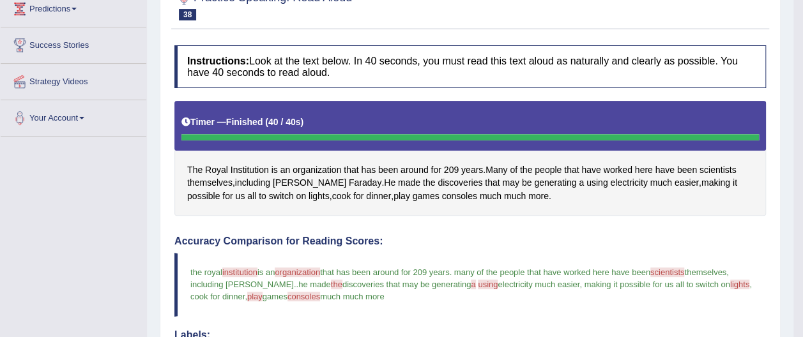
scroll to position [111, 0]
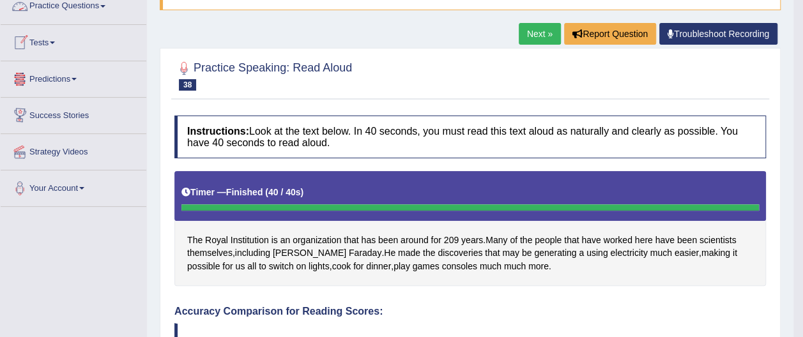
click at [96, 4] on link "Practice Questions" at bounding box center [74, 4] width 146 height 32
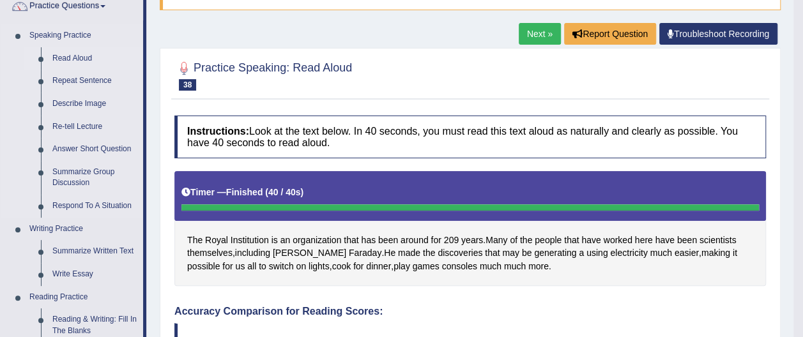
click at [88, 56] on link "Read Aloud" at bounding box center [95, 58] width 96 height 23
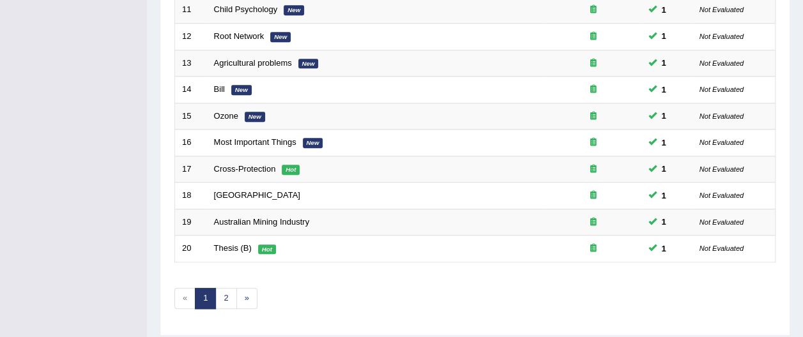
scroll to position [502, 0]
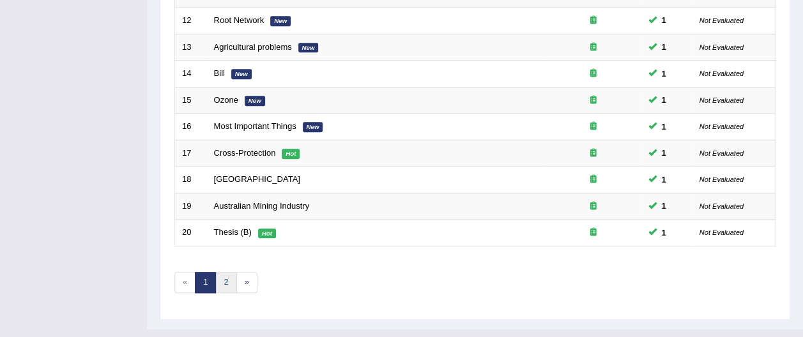
click at [225, 272] on link "2" at bounding box center [225, 282] width 21 height 21
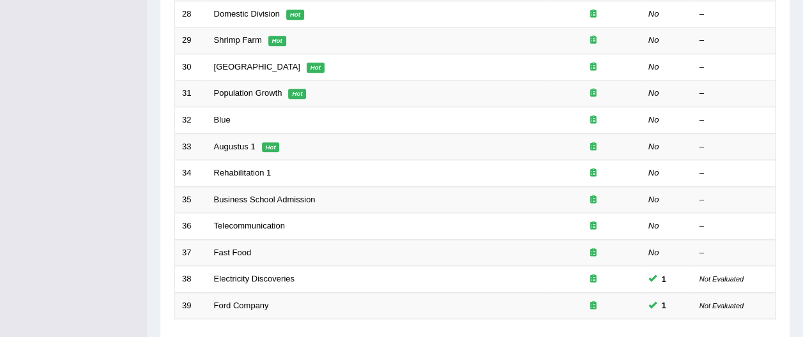
scroll to position [413, 0]
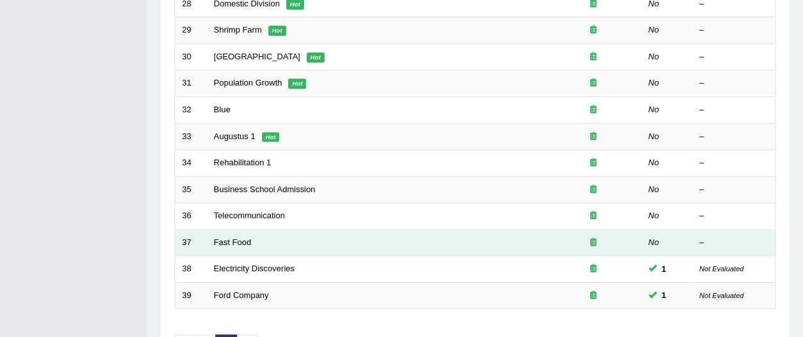
click at [299, 229] on td "Fast Food" at bounding box center [376, 242] width 339 height 27
click at [233, 238] on link "Fast Food" at bounding box center [233, 243] width 38 height 10
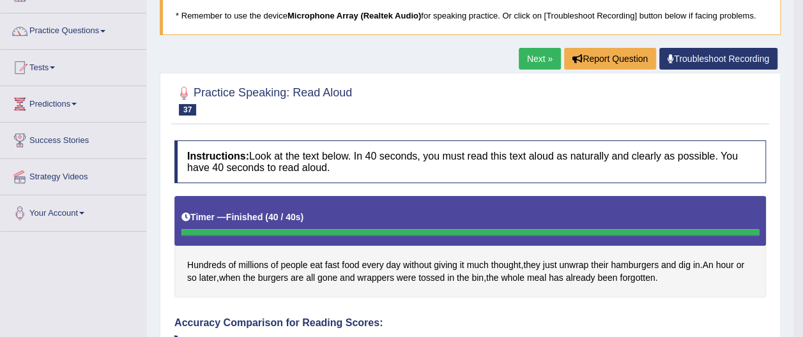
scroll to position [81, 0]
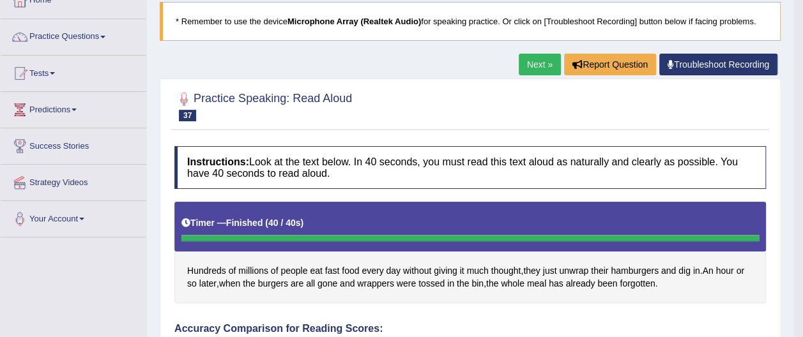
click at [537, 61] on link "Next »" at bounding box center [540, 65] width 42 height 22
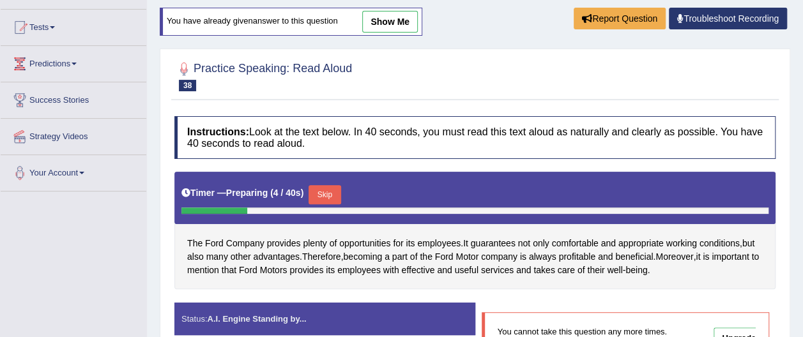
scroll to position [127, 0]
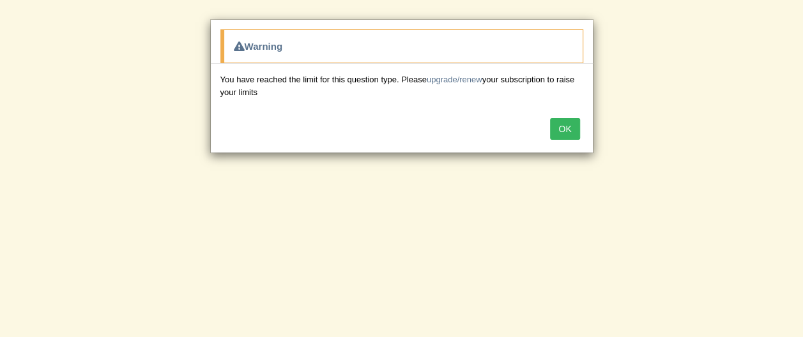
click at [569, 128] on button "OK" at bounding box center [564, 129] width 29 height 22
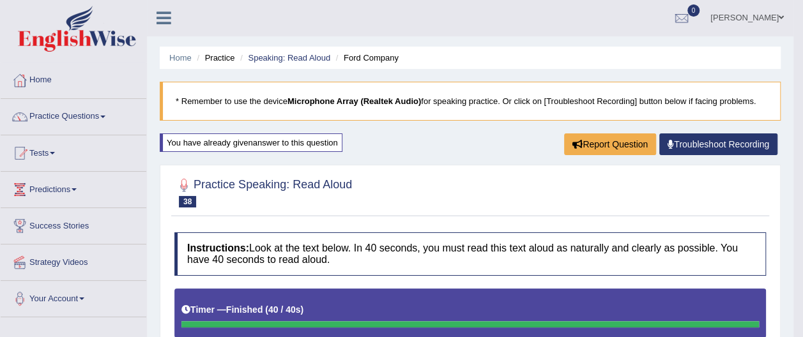
scroll to position [0, 0]
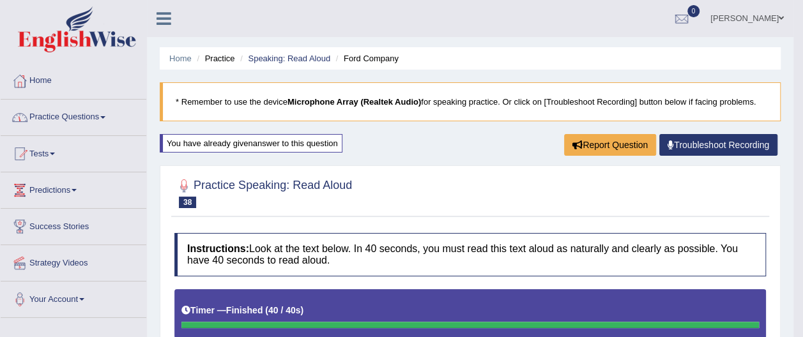
click at [107, 115] on link "Practice Questions" at bounding box center [74, 116] width 146 height 32
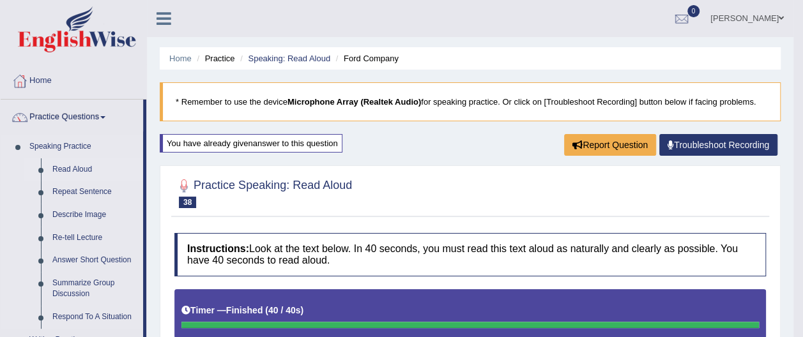
click at [75, 170] on link "Read Aloud" at bounding box center [95, 169] width 96 height 23
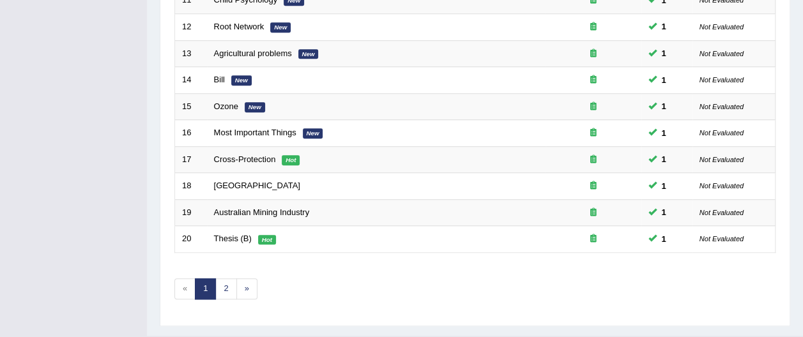
scroll to position [502, 0]
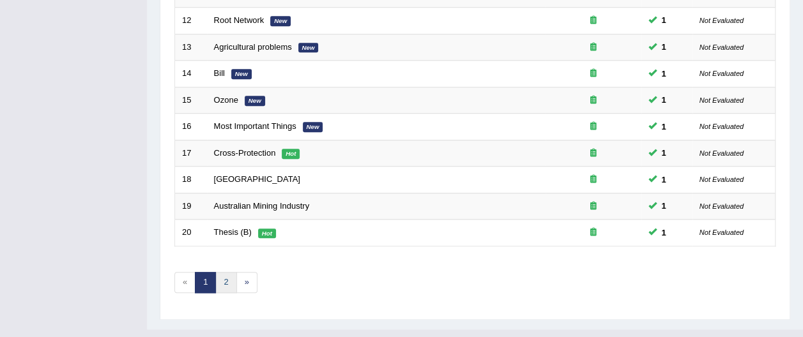
click at [221, 272] on link "2" at bounding box center [225, 282] width 21 height 21
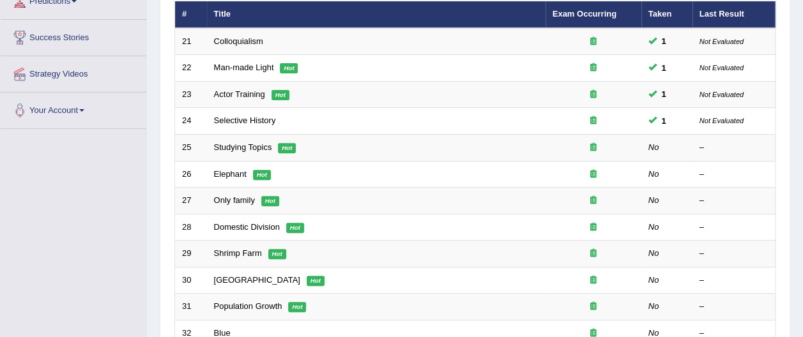
scroll to position [182, 0]
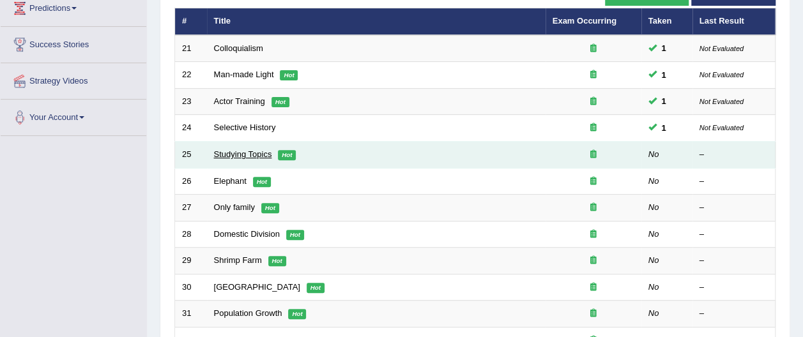
click at [233, 150] on link "Studying Topics" at bounding box center [243, 155] width 58 height 10
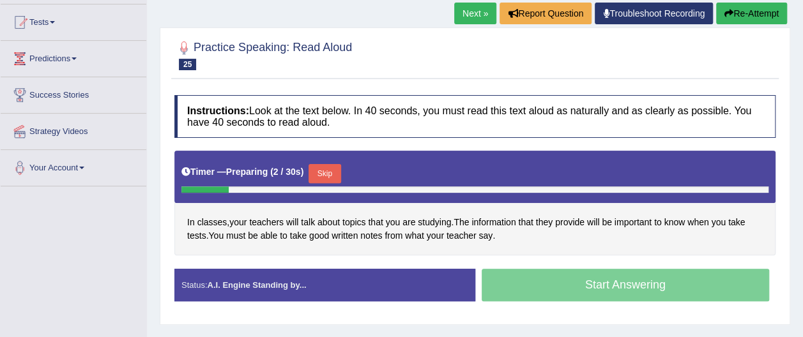
scroll to position [134, 0]
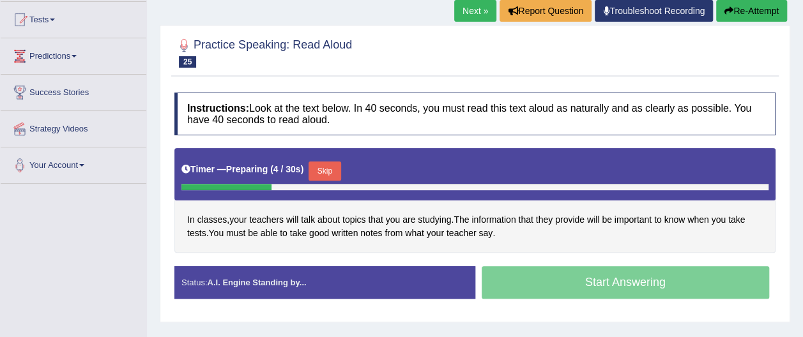
click at [759, 8] on button "Re-Attempt" at bounding box center [751, 11] width 71 height 22
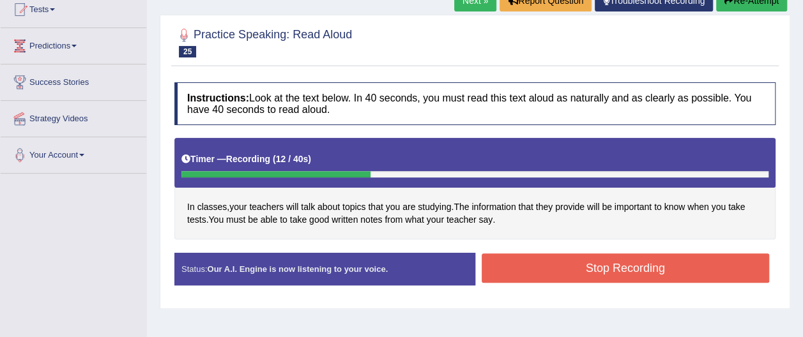
click at [767, 4] on button "Re-Attempt" at bounding box center [751, 1] width 71 height 22
click at [561, 268] on button "Stop Recording" at bounding box center [626, 268] width 288 height 29
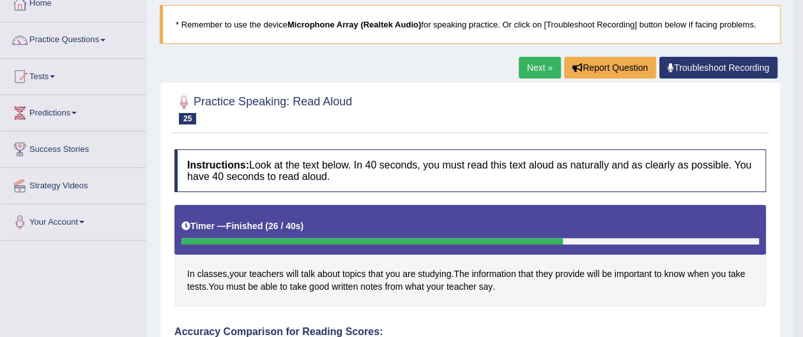
scroll to position [43, 0]
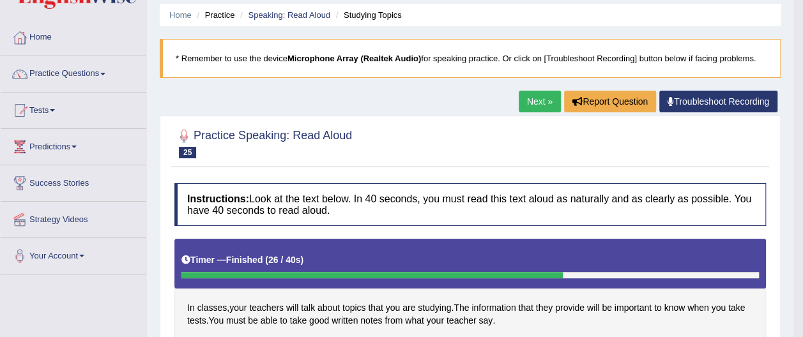
click at [533, 100] on link "Next »" at bounding box center [540, 102] width 42 height 22
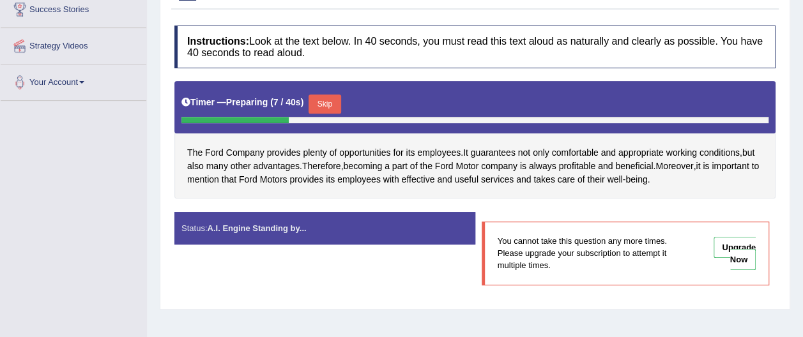
scroll to position [219, 0]
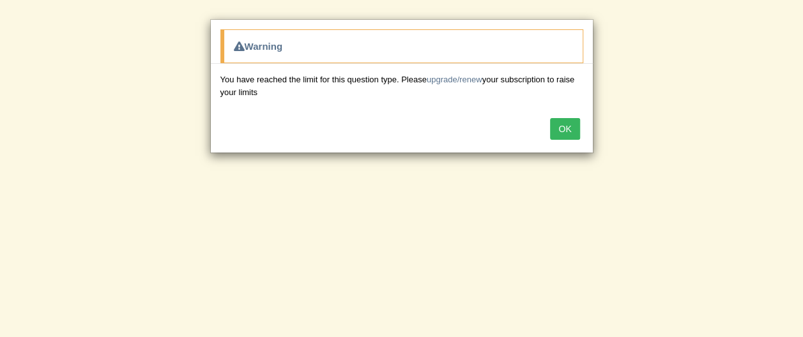
click at [571, 129] on button "OK" at bounding box center [564, 129] width 29 height 22
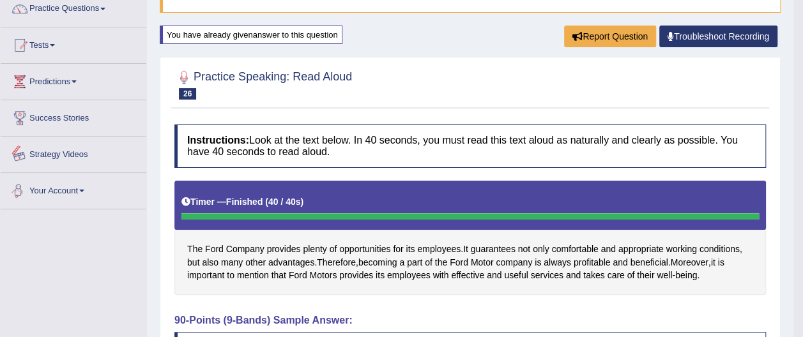
scroll to position [0, 0]
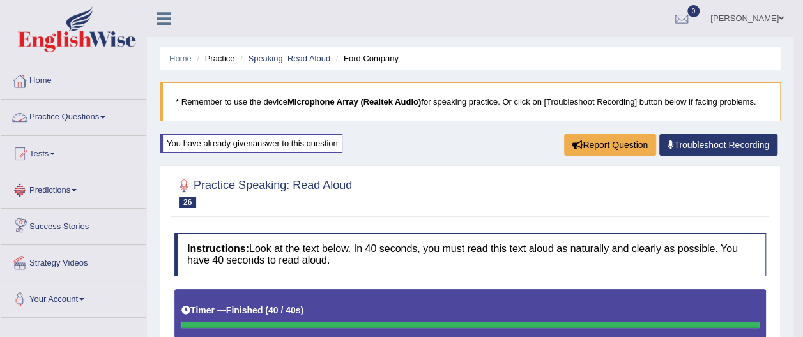
click at [101, 116] on link "Practice Questions" at bounding box center [74, 116] width 146 height 32
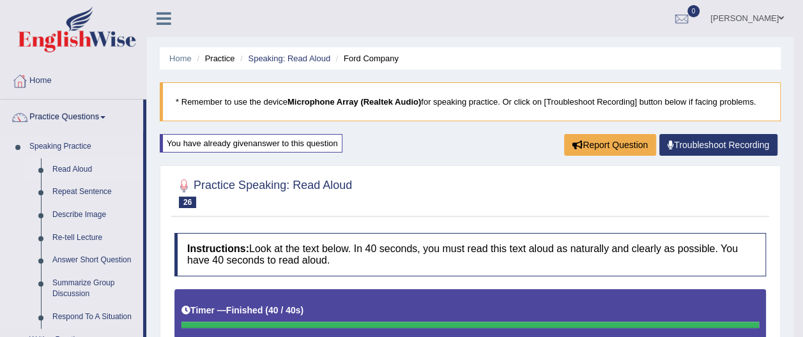
click at [86, 170] on link "Read Aloud" at bounding box center [95, 169] width 96 height 23
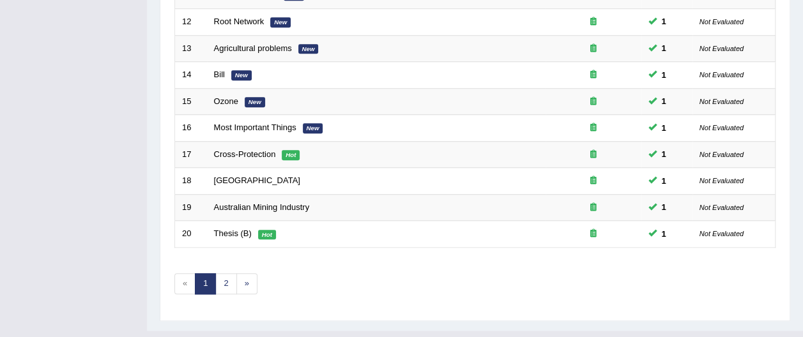
scroll to position [502, 0]
click at [225, 272] on link "2" at bounding box center [225, 282] width 21 height 21
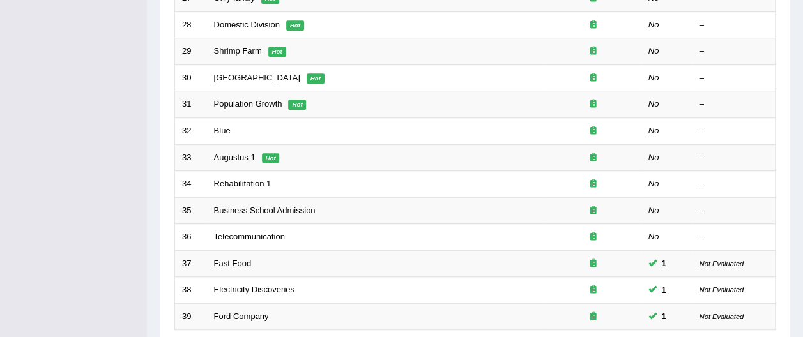
scroll to position [392, 0]
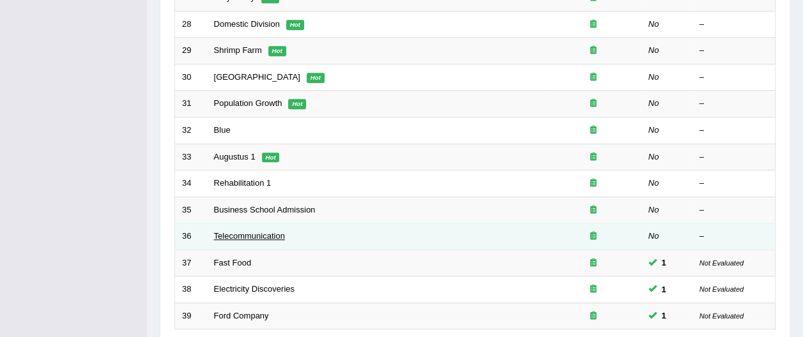
click at [265, 231] on link "Telecommunication" at bounding box center [249, 236] width 71 height 10
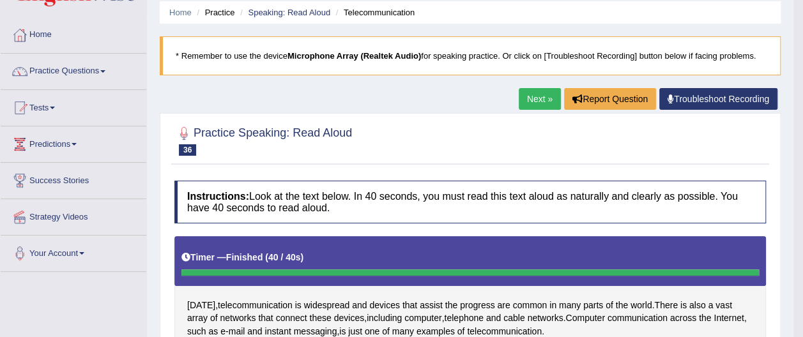
scroll to position [45, 0]
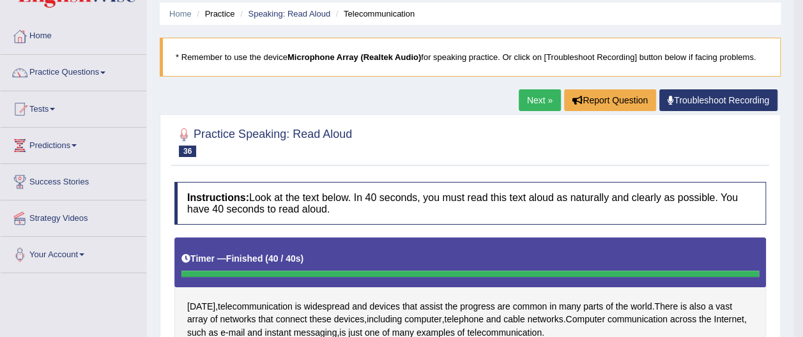
click at [547, 102] on link "Next »" at bounding box center [540, 100] width 42 height 22
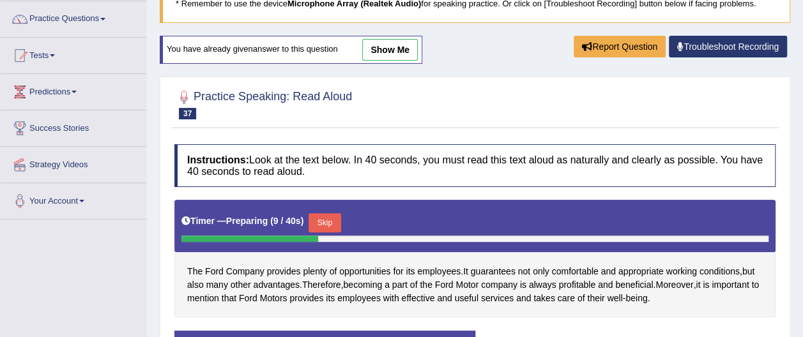
scroll to position [100, 0]
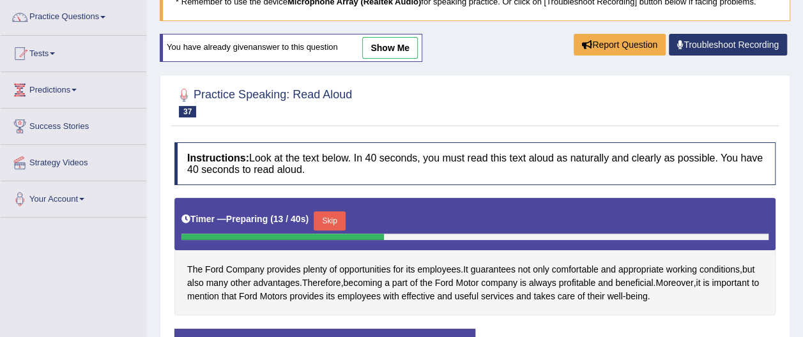
click at [396, 47] on link "show me" at bounding box center [390, 48] width 56 height 22
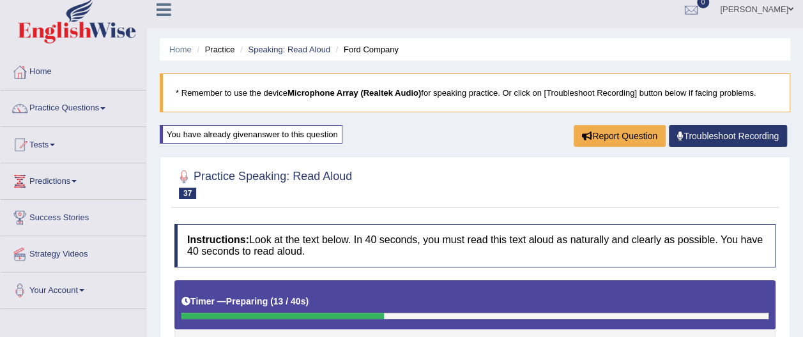
scroll to position [0, 0]
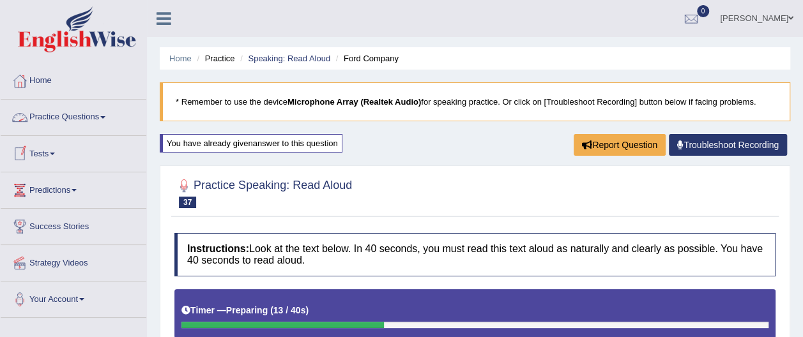
click at [107, 115] on link "Practice Questions" at bounding box center [74, 116] width 146 height 32
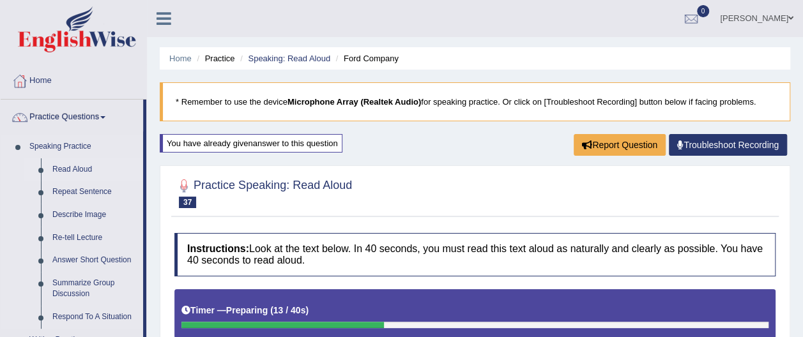
click at [93, 165] on link "Read Aloud" at bounding box center [95, 169] width 96 height 23
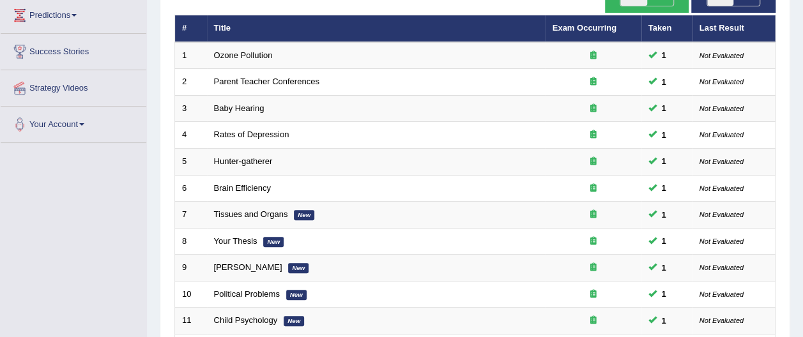
scroll to position [469, 0]
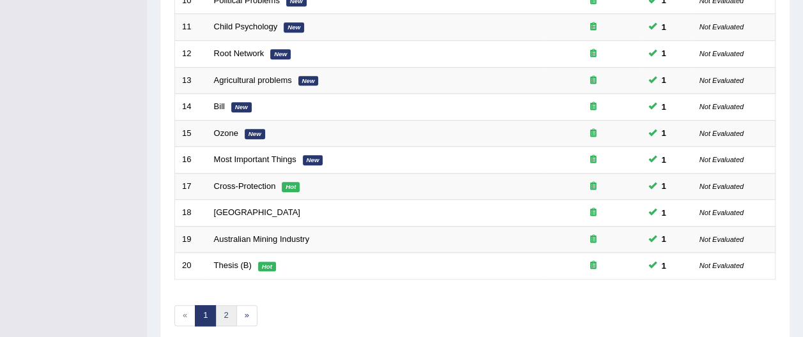
click at [222, 305] on link "2" at bounding box center [225, 315] width 21 height 21
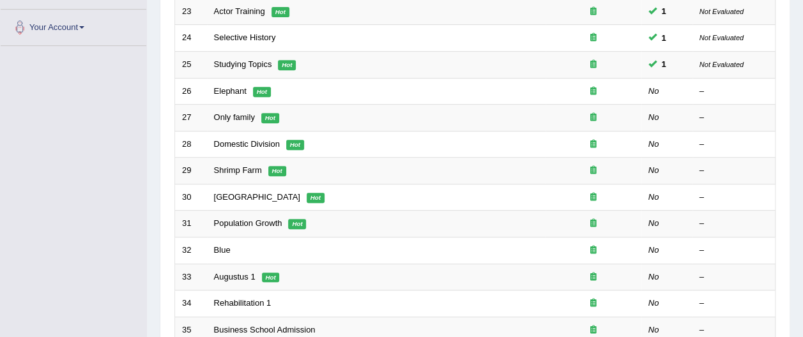
scroll to position [261, 0]
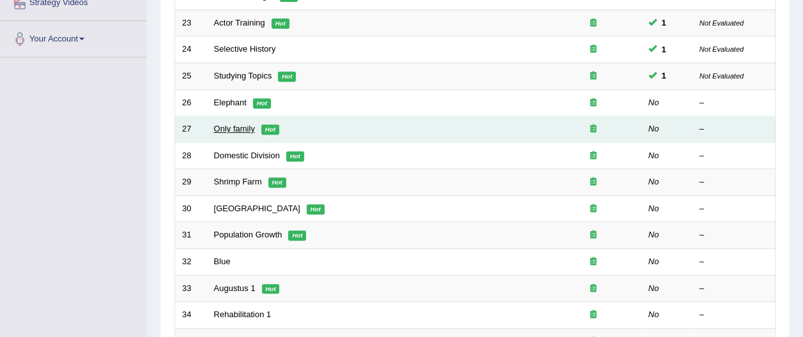
click at [236, 124] on link "Only family" at bounding box center [234, 129] width 41 height 10
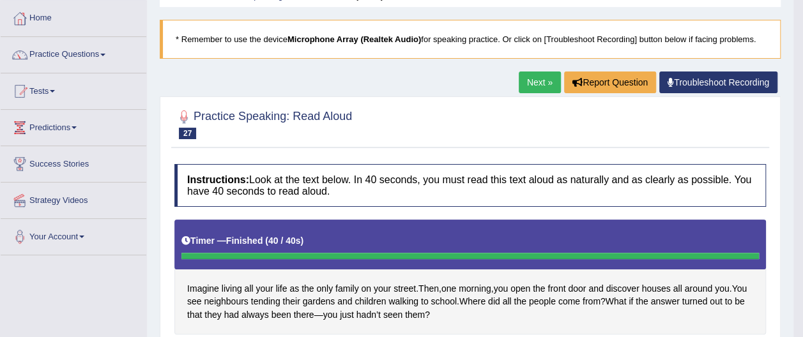
scroll to position [68, 0]
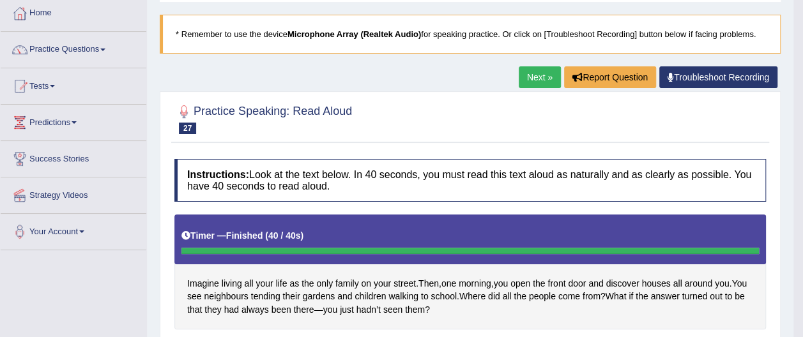
click at [541, 75] on link "Next »" at bounding box center [540, 77] width 42 height 22
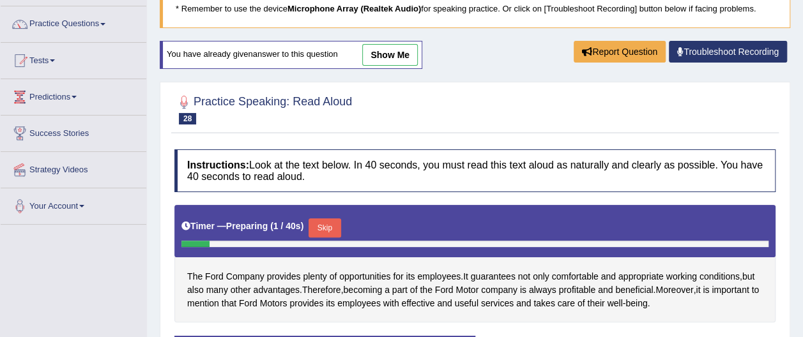
scroll to position [96, 0]
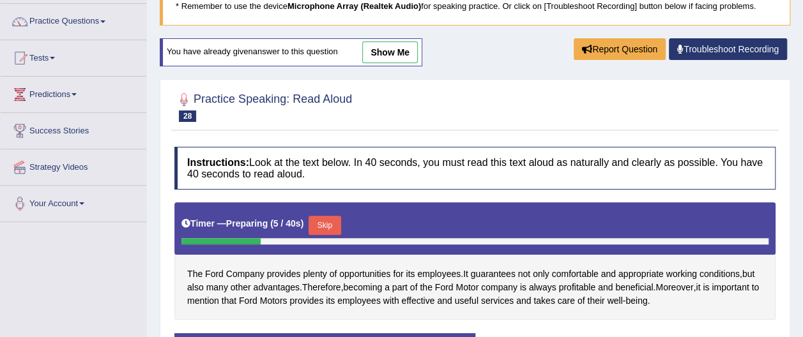
click at [323, 219] on button "Skip" at bounding box center [325, 225] width 32 height 19
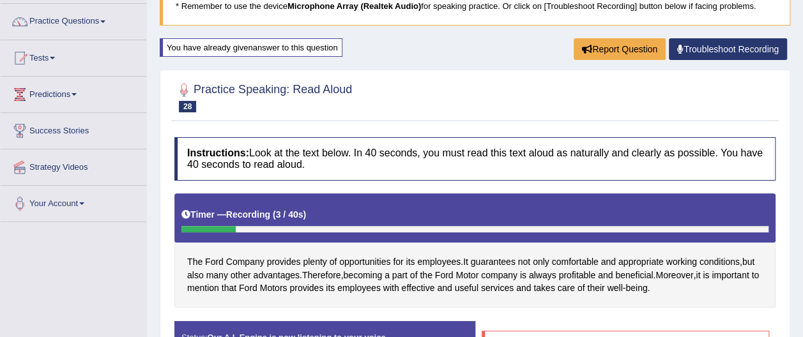
click at [105, 20] on span at bounding box center [102, 21] width 5 height 3
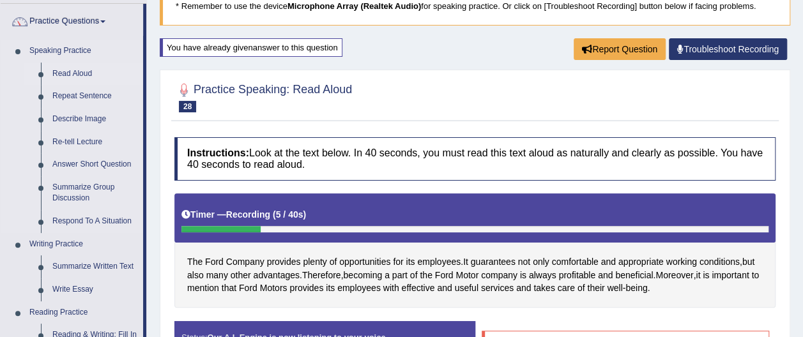
click at [85, 72] on link "Read Aloud" at bounding box center [95, 74] width 96 height 23
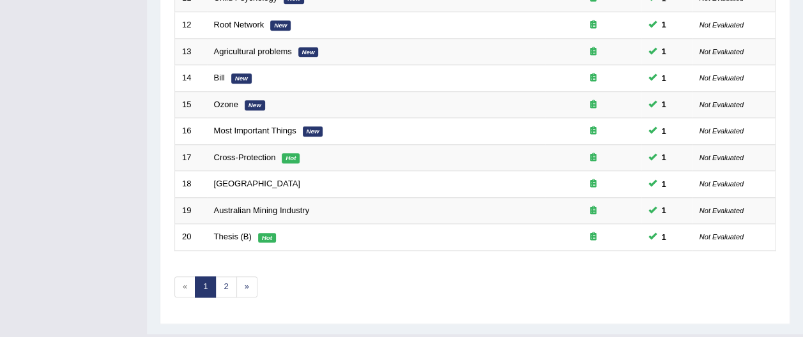
scroll to position [502, 0]
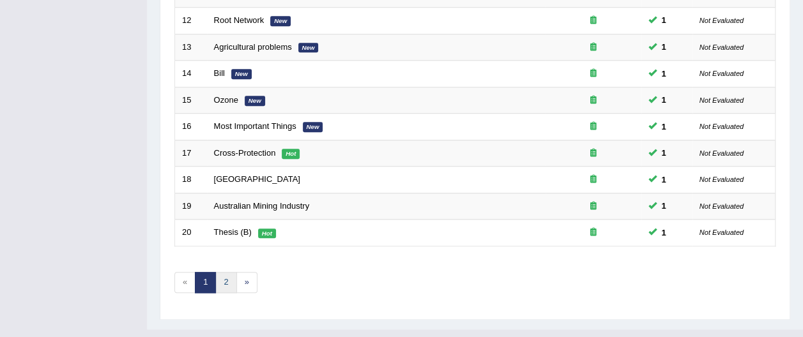
click at [224, 272] on link "2" at bounding box center [225, 282] width 21 height 21
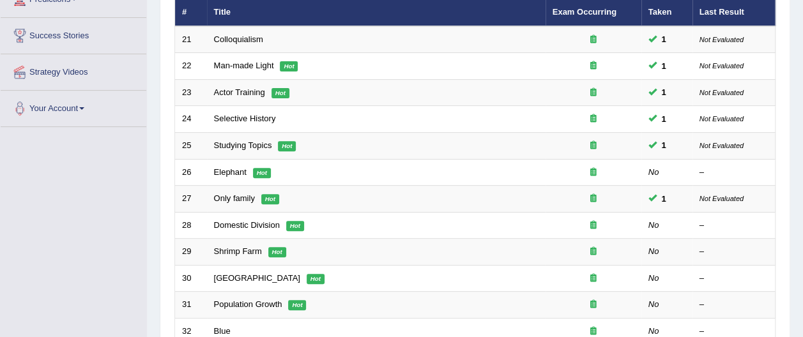
scroll to position [196, 0]
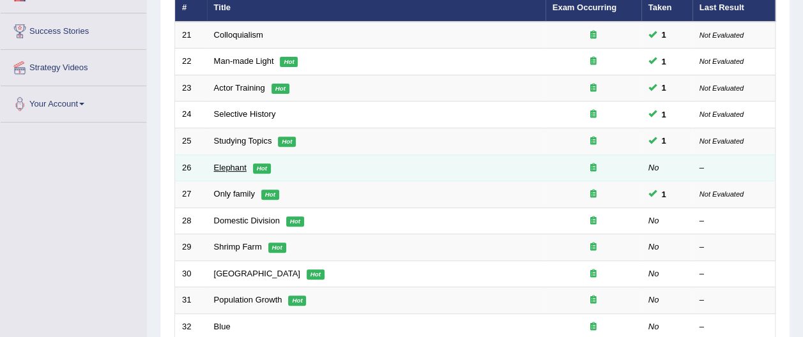
click at [229, 163] on link "Elephant" at bounding box center [230, 168] width 33 height 10
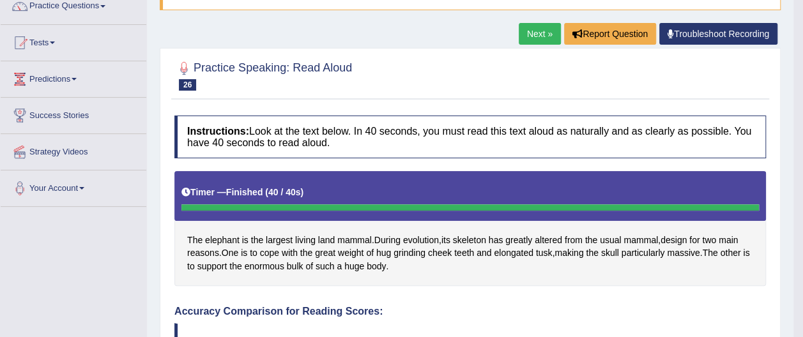
scroll to position [118, 0]
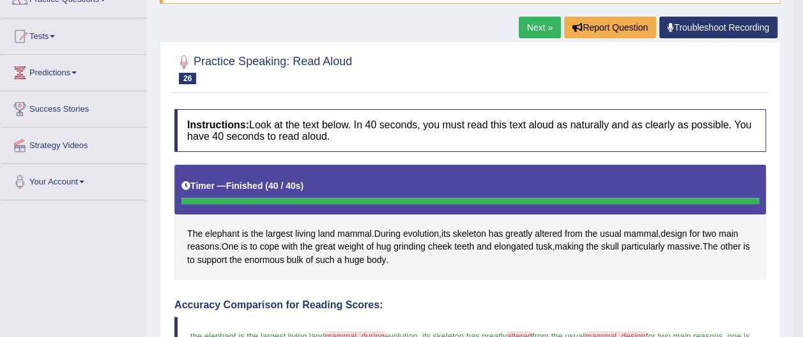
click at [537, 28] on link "Next »" at bounding box center [540, 28] width 42 height 22
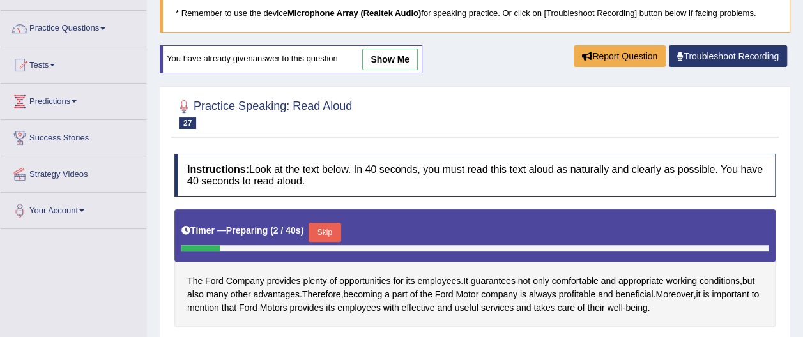
scroll to position [91, 0]
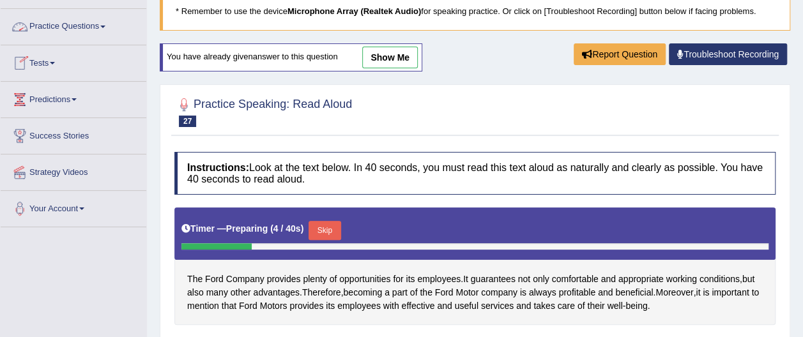
click at [104, 20] on link "Practice Questions" at bounding box center [74, 25] width 146 height 32
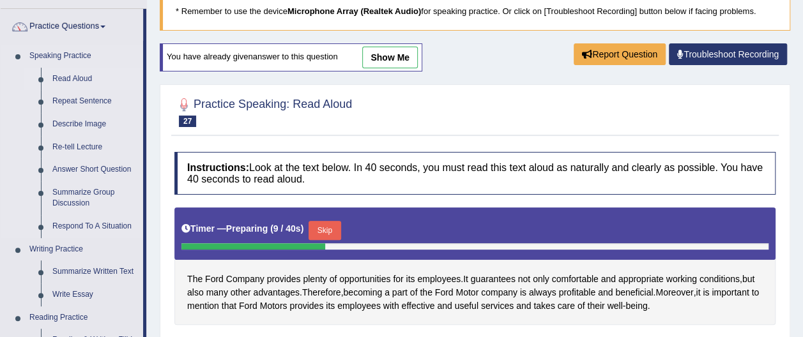
click at [88, 79] on link "Read Aloud" at bounding box center [95, 79] width 96 height 23
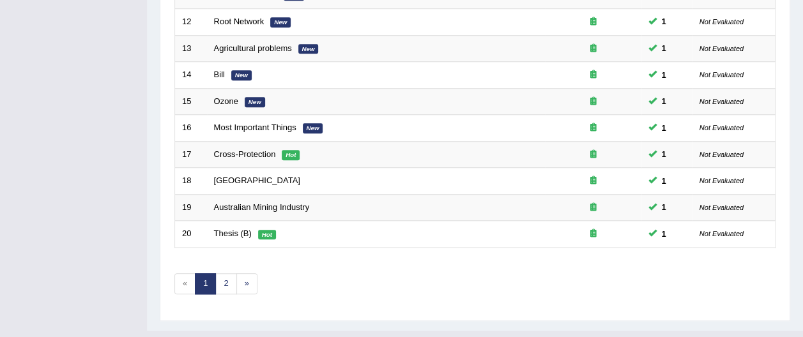
scroll to position [502, 0]
click at [224, 272] on link "2" at bounding box center [225, 282] width 21 height 21
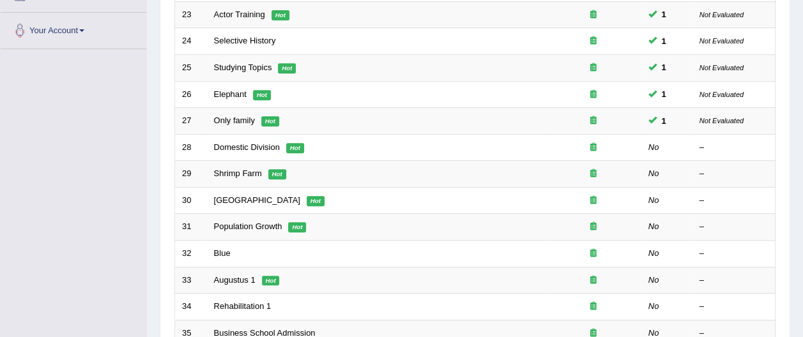
scroll to position [250, 0]
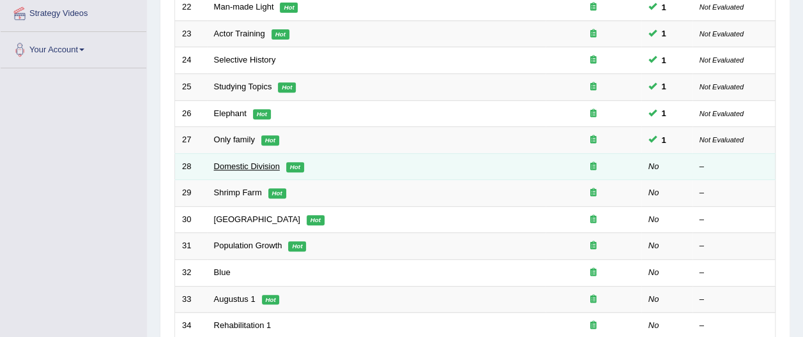
click at [240, 162] on link "Domestic Division" at bounding box center [247, 167] width 66 height 10
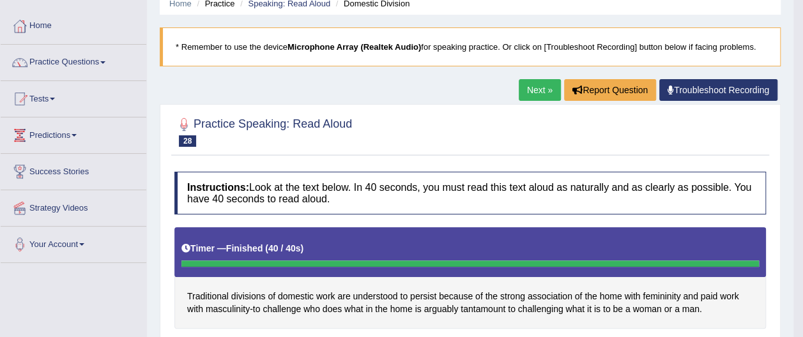
scroll to position [54, 0]
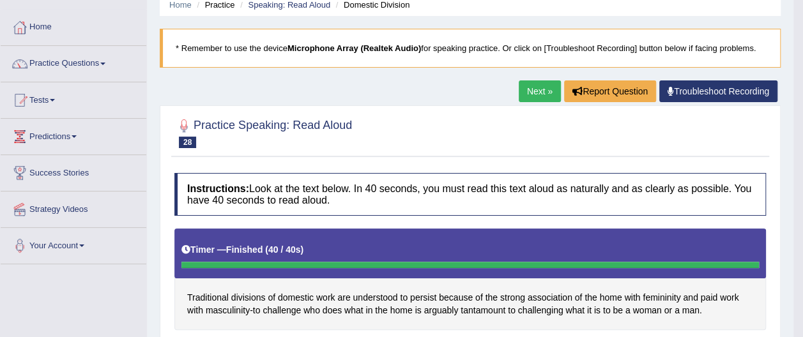
click at [542, 90] on link "Next »" at bounding box center [540, 92] width 42 height 22
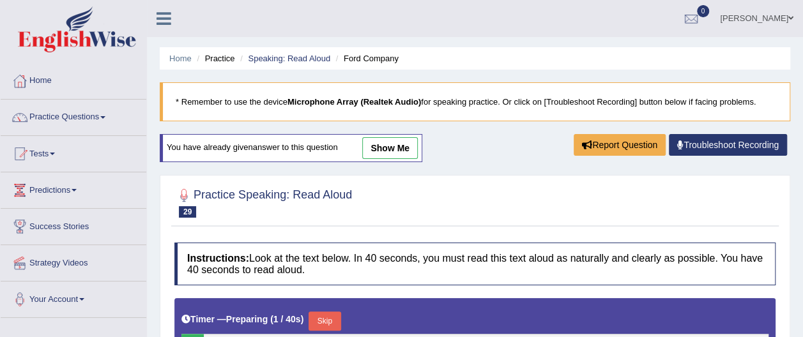
click at [803, 206] on html "Toggle navigation Home Practice Questions Speaking Practice Read Aloud Repeat S…" at bounding box center [401, 168] width 803 height 337
click at [95, 116] on link "Practice Questions" at bounding box center [74, 116] width 146 height 32
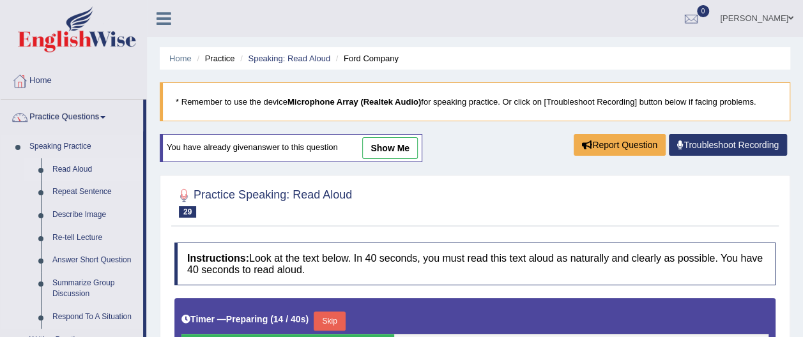
click at [72, 167] on link "Read Aloud" at bounding box center [95, 169] width 96 height 23
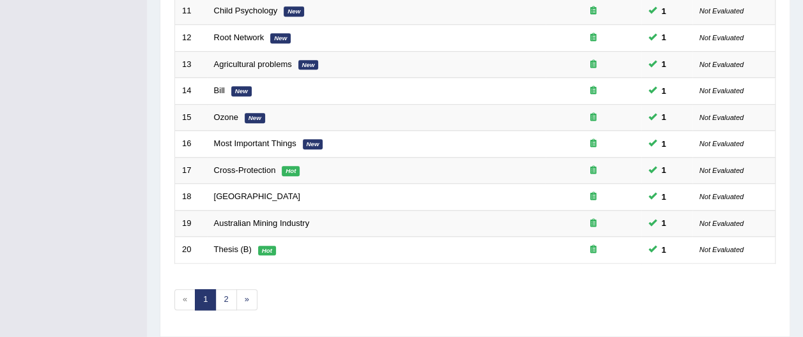
scroll to position [502, 0]
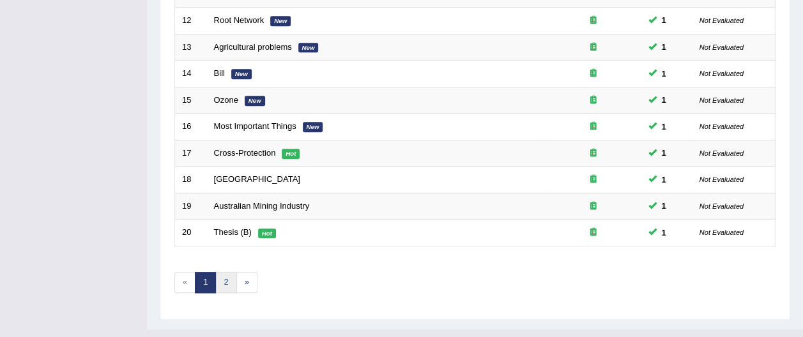
click at [224, 272] on link "2" at bounding box center [225, 282] width 21 height 21
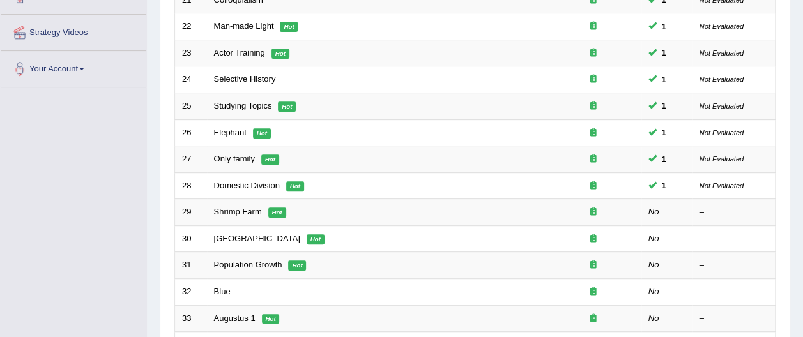
scroll to position [241, 0]
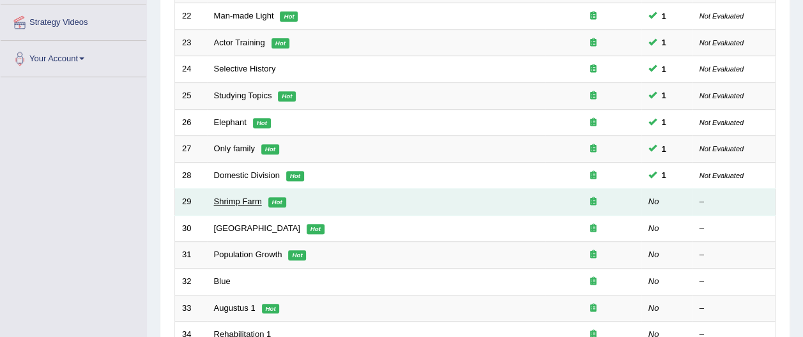
click at [231, 197] on link "Shrimp Farm" at bounding box center [238, 202] width 48 height 10
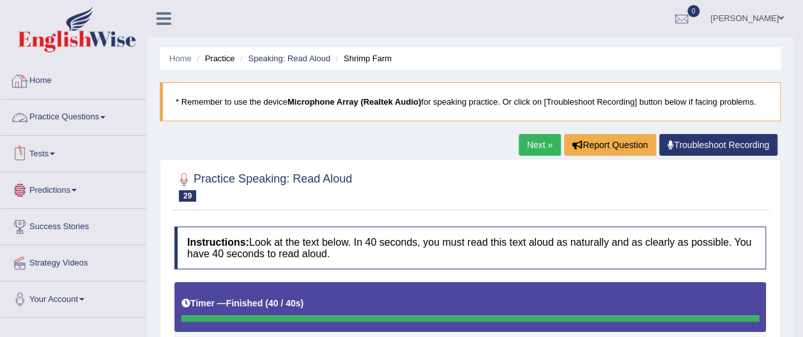
click at [109, 115] on link "Practice Questions" at bounding box center [74, 116] width 146 height 32
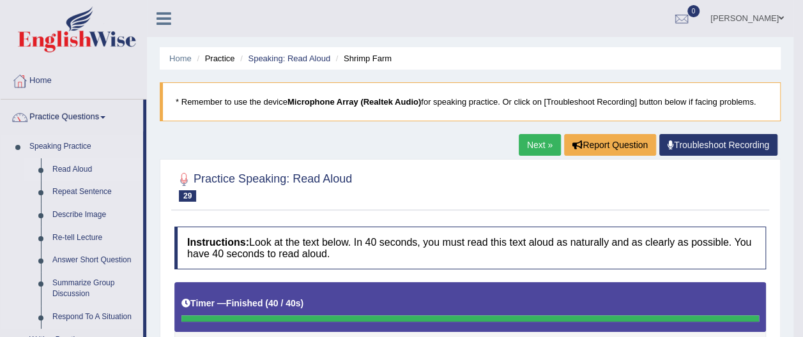
click at [82, 167] on link "Read Aloud" at bounding box center [95, 169] width 96 height 23
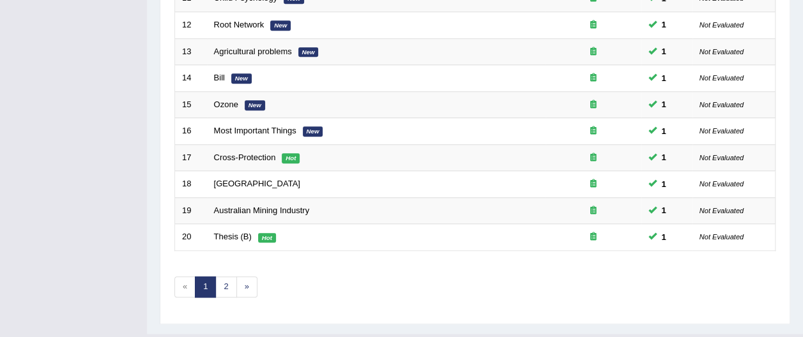
scroll to position [502, 0]
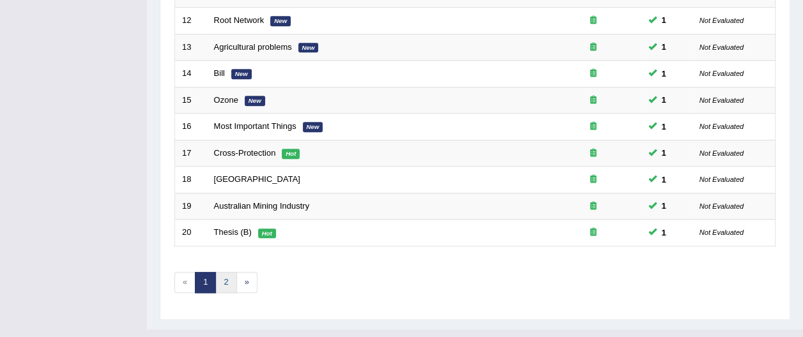
click at [224, 272] on link "2" at bounding box center [225, 282] width 21 height 21
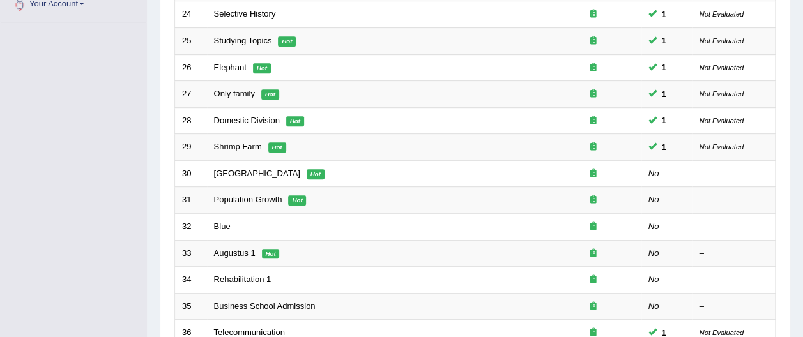
scroll to position [299, 0]
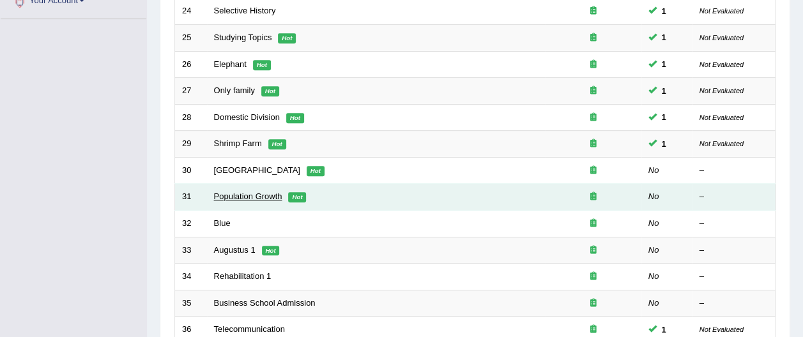
click at [246, 192] on link "Population Growth" at bounding box center [248, 197] width 68 height 10
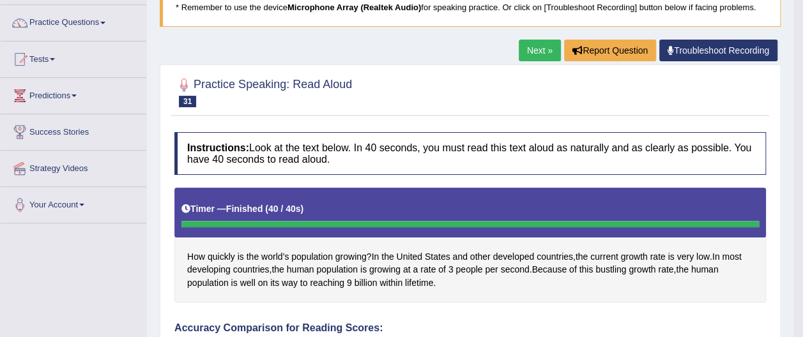
scroll to position [69, 0]
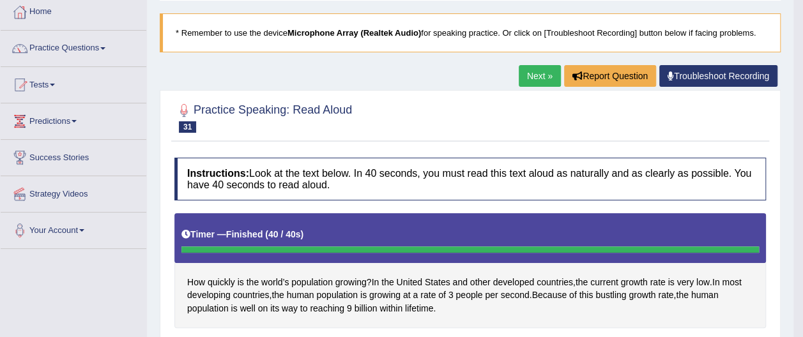
click at [105, 46] on link "Practice Questions" at bounding box center [74, 47] width 146 height 32
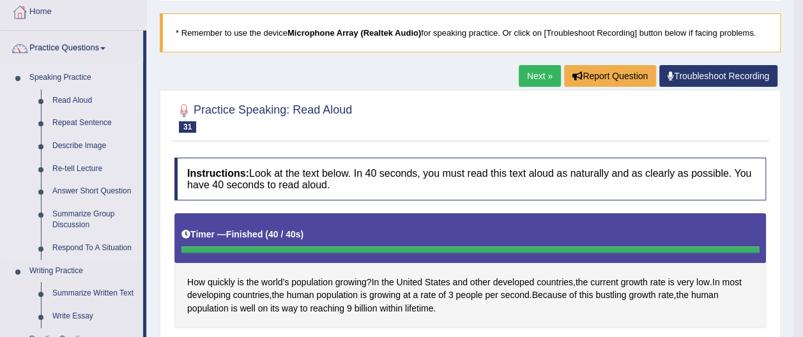
click at [82, 100] on link "Read Aloud" at bounding box center [95, 100] width 96 height 23
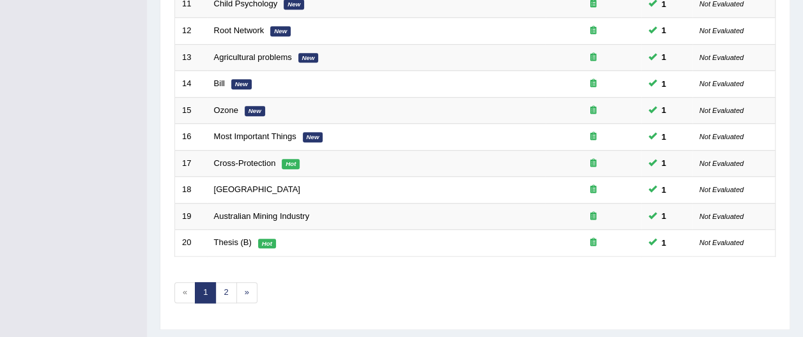
scroll to position [502, 0]
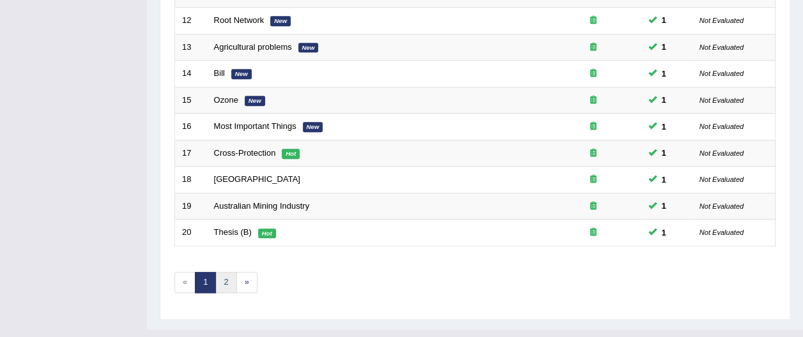
click at [219, 272] on link "2" at bounding box center [225, 282] width 21 height 21
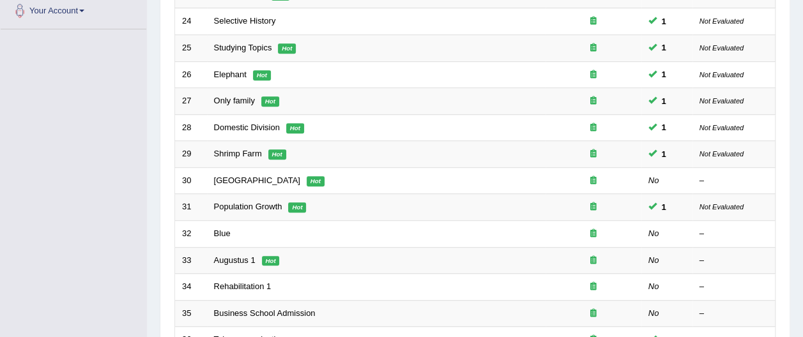
scroll to position [295, 0]
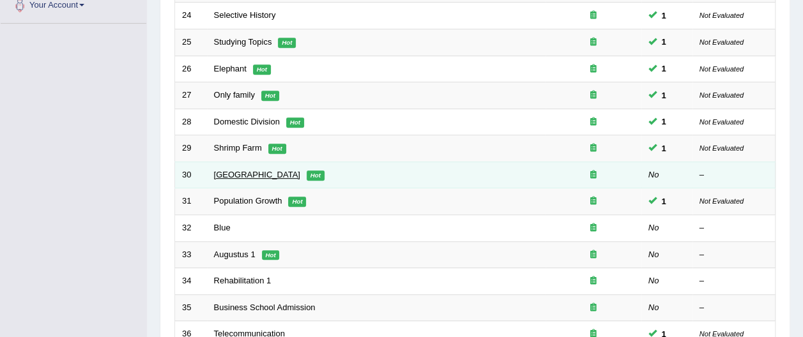
click at [235, 170] on link "[GEOGRAPHIC_DATA]" at bounding box center [257, 175] width 86 height 10
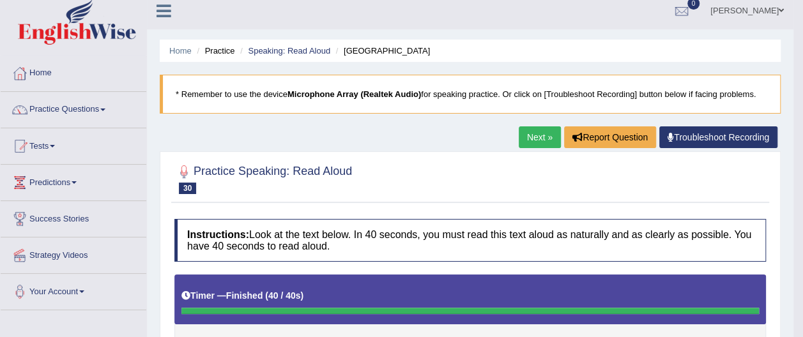
scroll to position [6, 0]
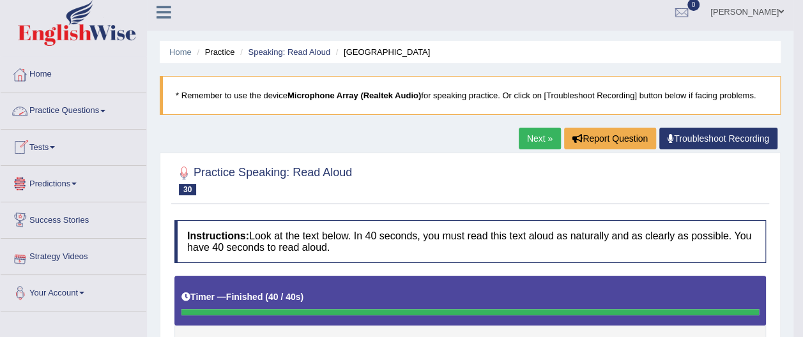
click at [107, 109] on link "Practice Questions" at bounding box center [74, 109] width 146 height 32
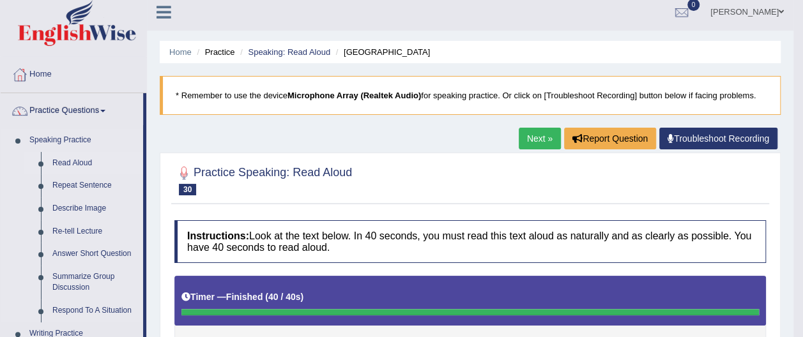
click at [90, 162] on link "Read Aloud" at bounding box center [95, 163] width 96 height 23
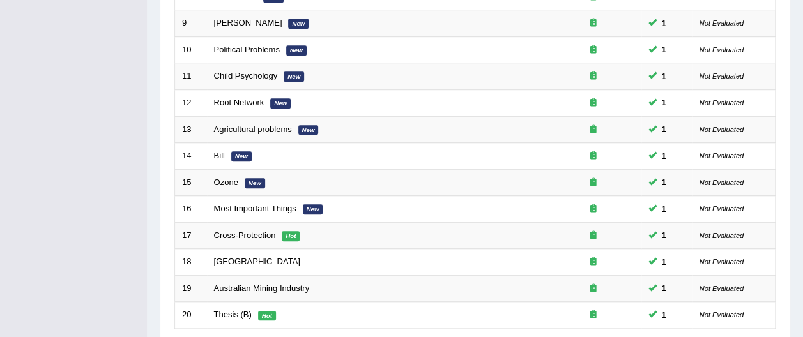
scroll to position [502, 0]
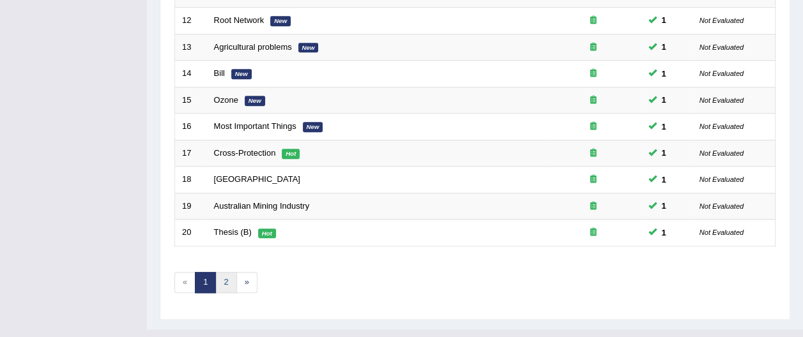
click at [227, 272] on link "2" at bounding box center [225, 282] width 21 height 21
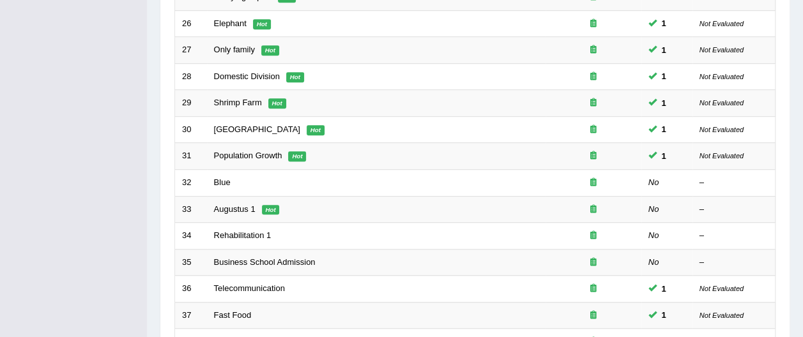
scroll to position [342, 0]
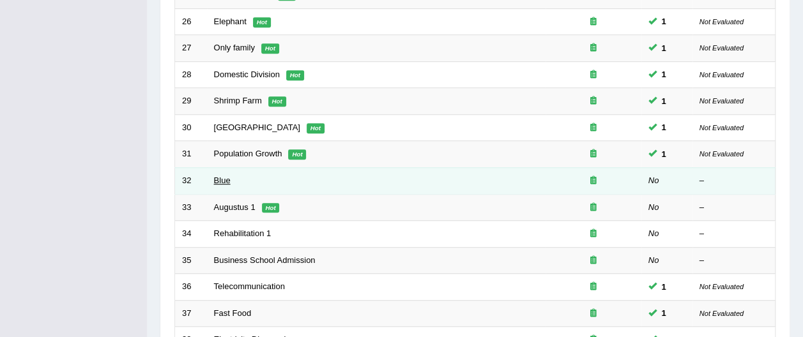
click at [228, 176] on link "Blue" at bounding box center [222, 181] width 17 height 10
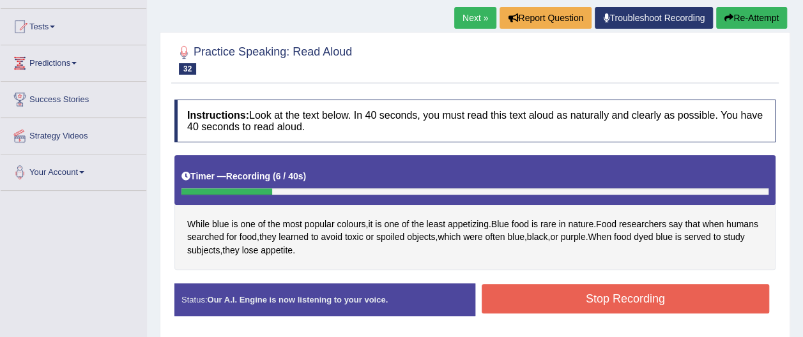
scroll to position [92, 0]
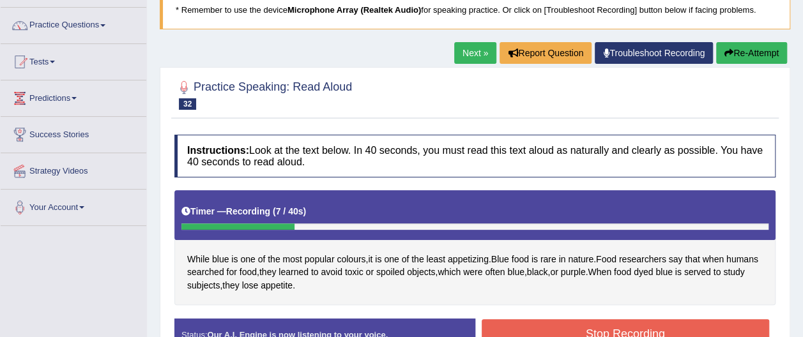
click at [746, 54] on button "Re-Attempt" at bounding box center [751, 53] width 71 height 22
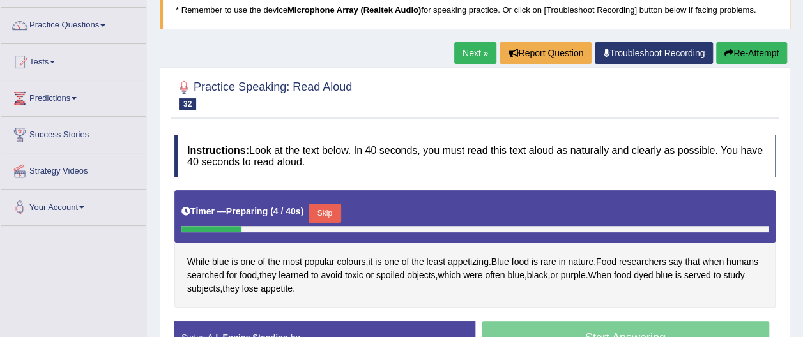
drag, startPoint x: 210, startPoint y: 227, endPoint x: 284, endPoint y: 244, distance: 76.1
click at [284, 244] on div "Instructions: Look at the text below. In 40 seconds, you must read this text al…" at bounding box center [475, 249] width 608 height 242
click at [346, 228] on div at bounding box center [474, 229] width 587 height 6
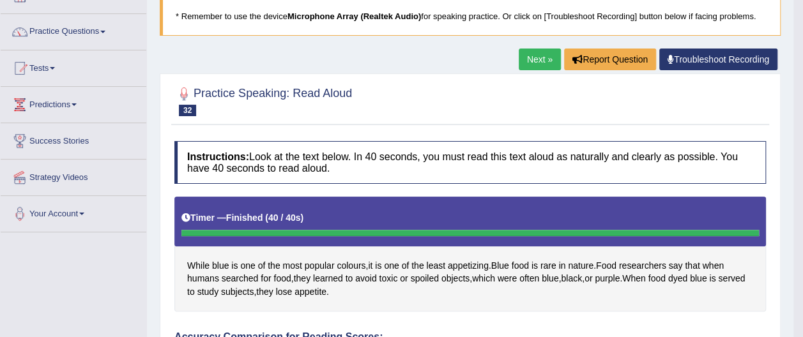
scroll to position [75, 0]
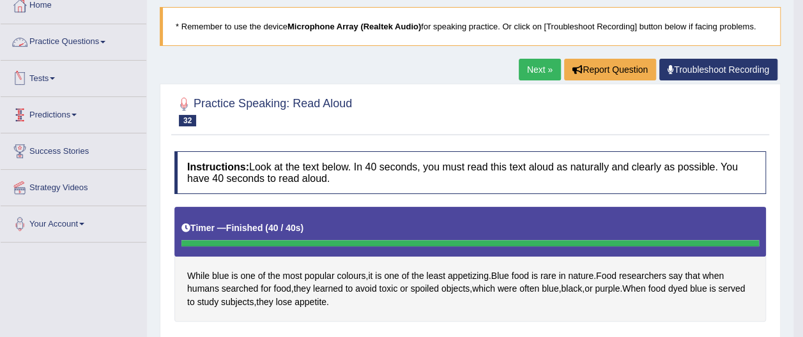
click at [77, 38] on link "Practice Questions" at bounding box center [74, 40] width 146 height 32
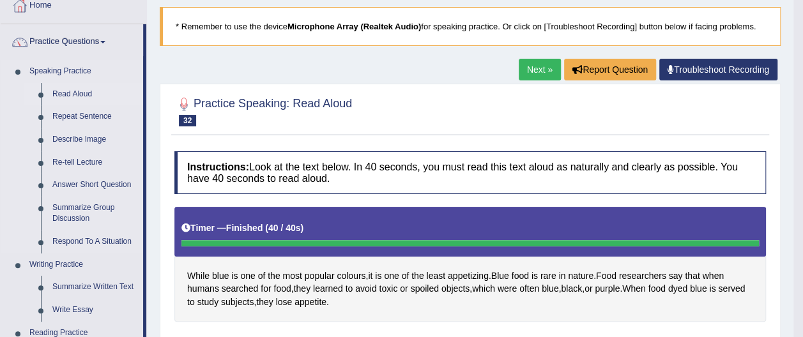
click at [79, 96] on link "Read Aloud" at bounding box center [95, 94] width 96 height 23
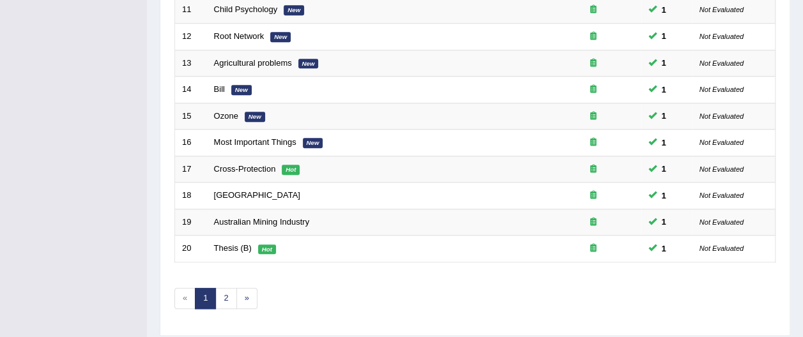
scroll to position [502, 0]
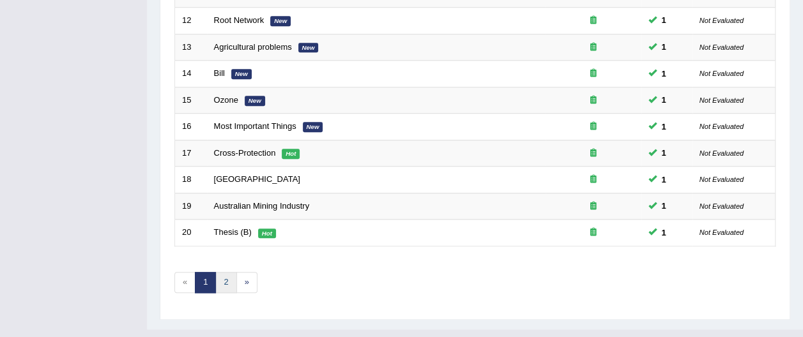
click at [224, 272] on link "2" at bounding box center [225, 282] width 21 height 21
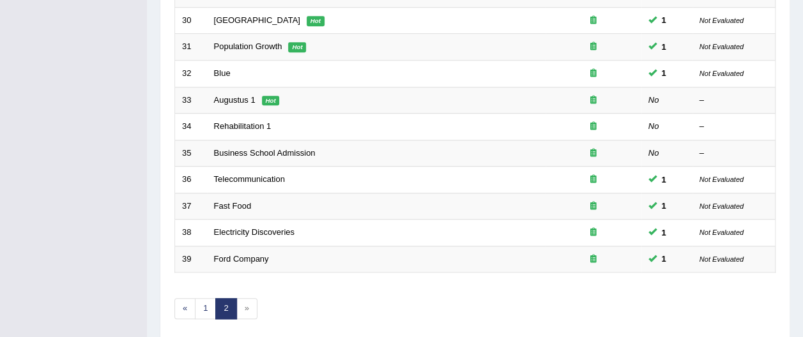
scroll to position [447, 0]
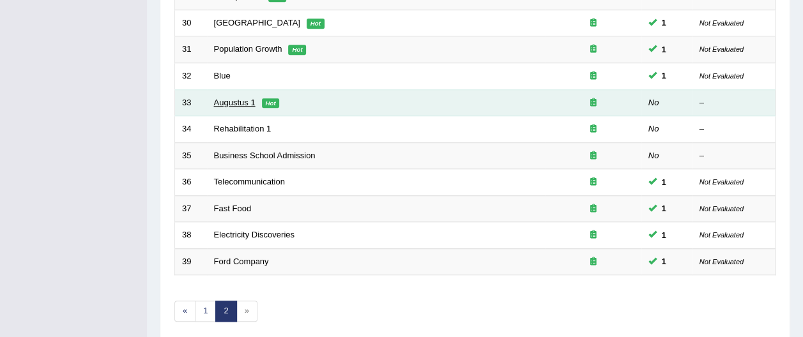
click at [222, 98] on link "Augustus 1" at bounding box center [235, 103] width 42 height 10
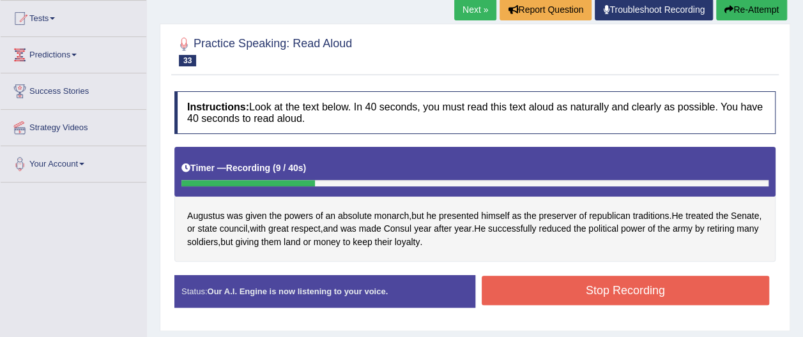
scroll to position [93, 0]
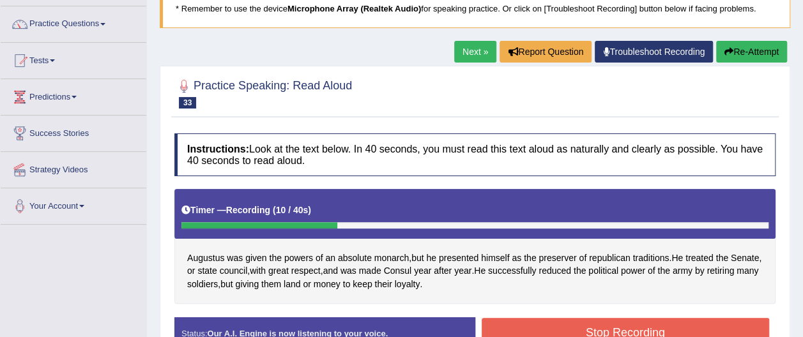
click at [758, 50] on button "Re-Attempt" at bounding box center [751, 52] width 71 height 22
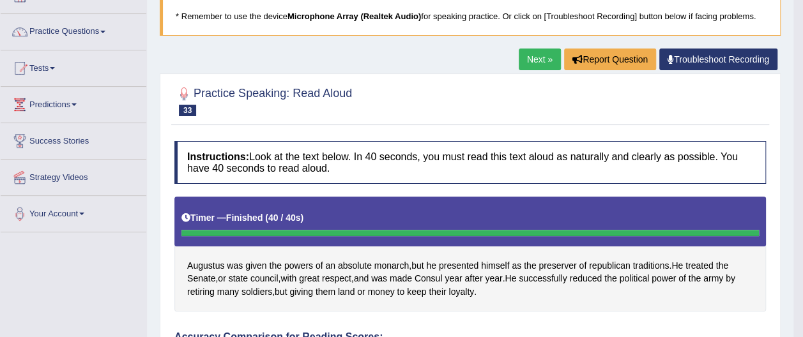
scroll to position [79, 0]
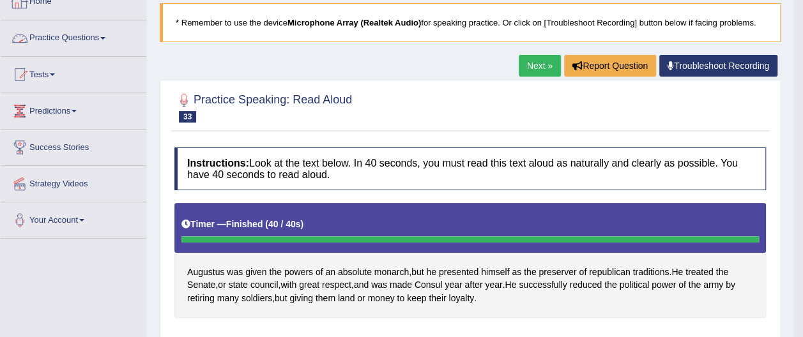
click at [98, 37] on link "Practice Questions" at bounding box center [74, 36] width 146 height 32
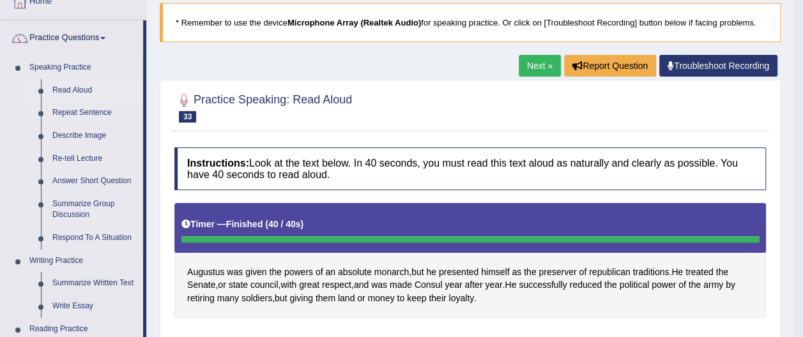
click at [90, 89] on link "Read Aloud" at bounding box center [95, 90] width 96 height 23
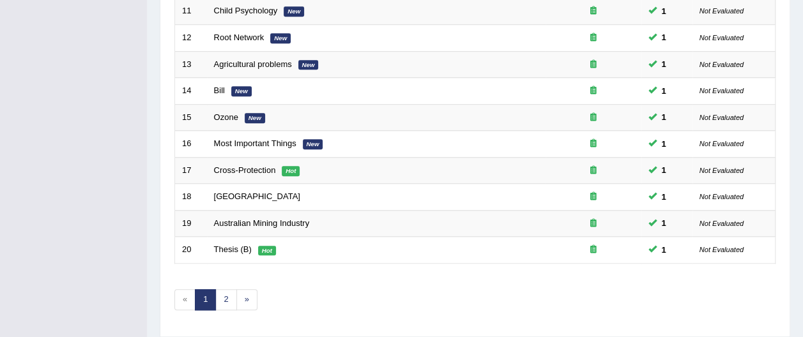
scroll to position [484, 0]
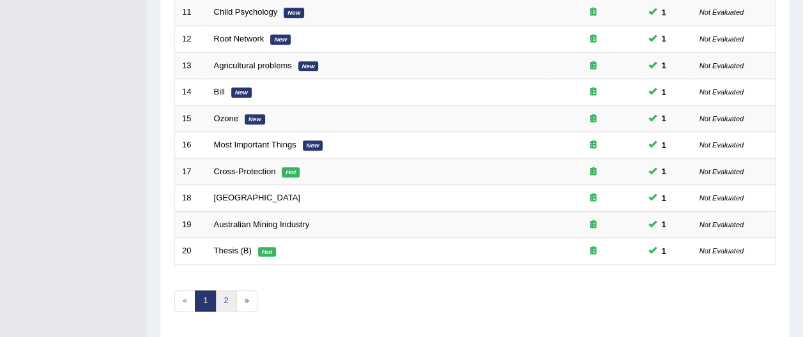
click at [225, 291] on link "2" at bounding box center [225, 301] width 21 height 21
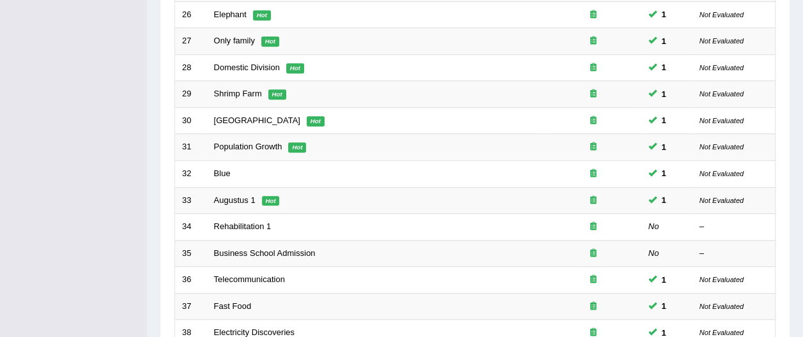
scroll to position [350, 0]
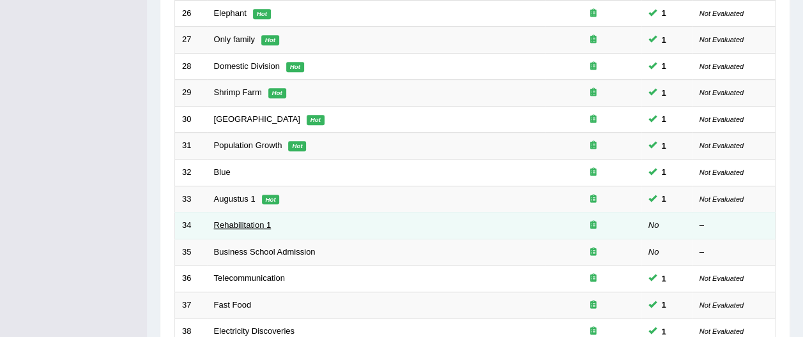
click at [239, 220] on link "Rehabilitation 1" at bounding box center [243, 225] width 58 height 10
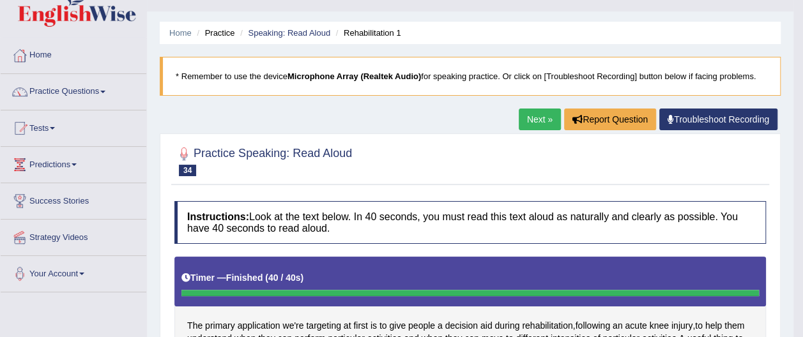
scroll to position [29, 0]
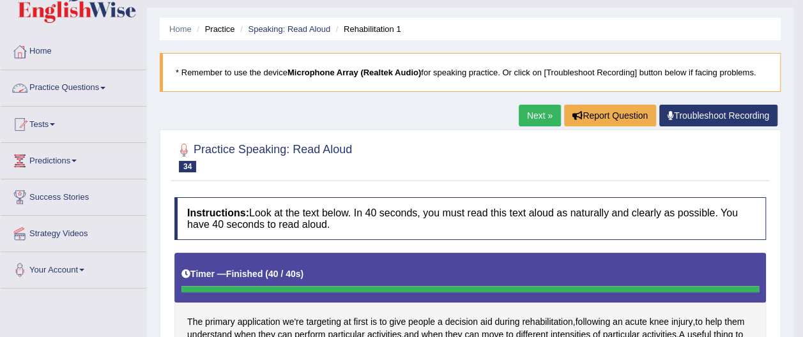
click at [89, 86] on link "Practice Questions" at bounding box center [74, 86] width 146 height 32
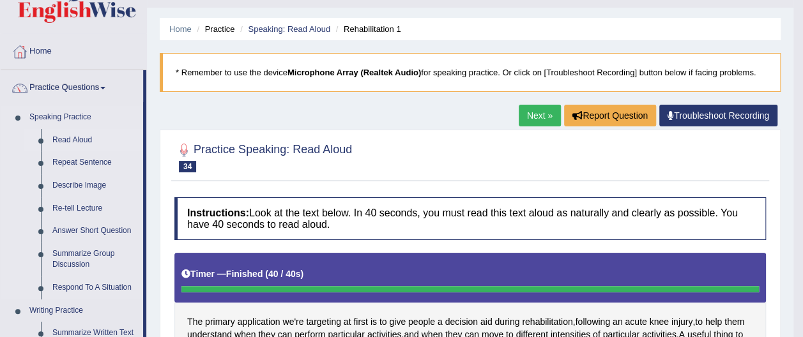
click at [85, 138] on link "Read Aloud" at bounding box center [95, 140] width 96 height 23
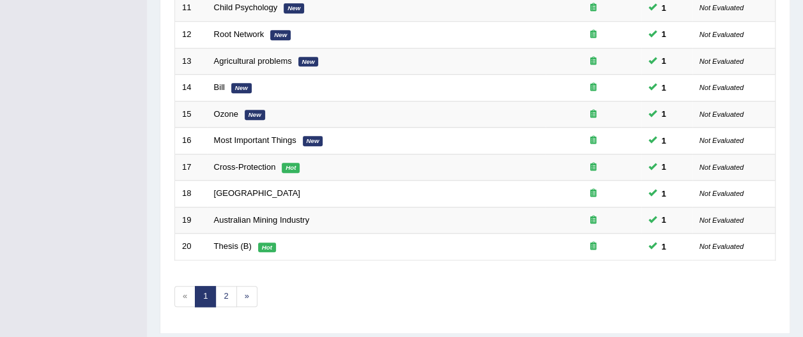
scroll to position [484, 0]
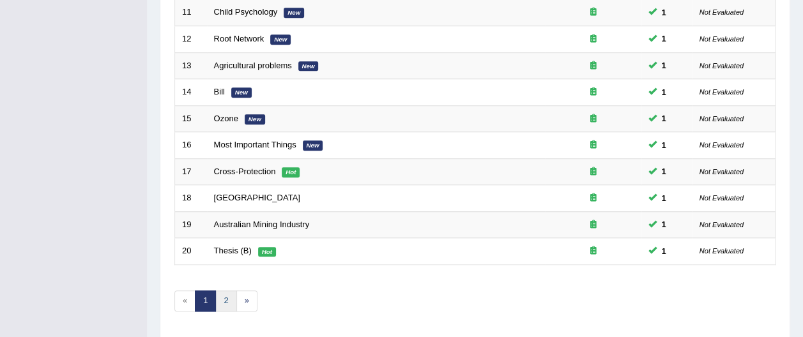
click at [227, 291] on link "2" at bounding box center [225, 301] width 21 height 21
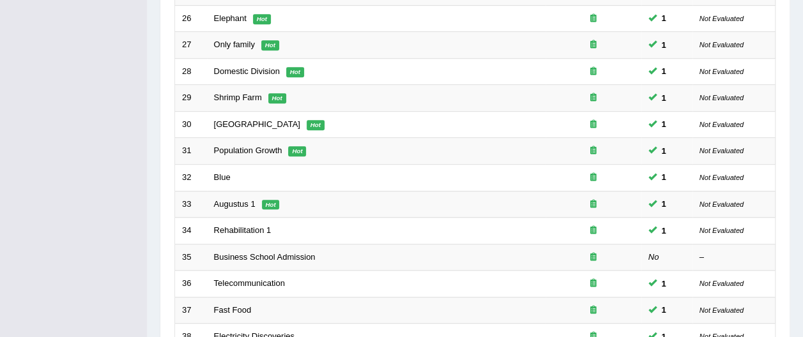
scroll to position [348, 0]
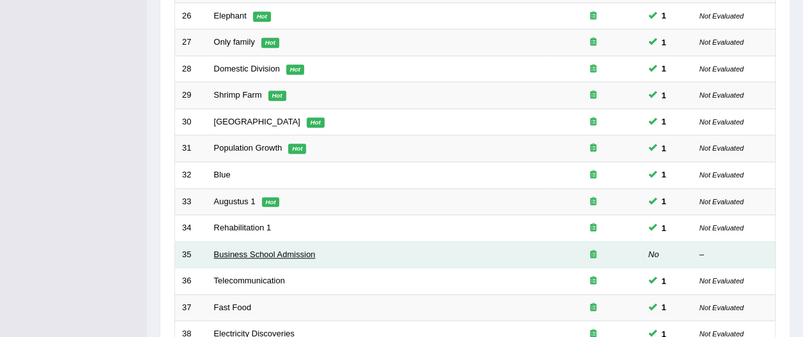
click at [246, 250] on link "Business School Admission" at bounding box center [265, 255] width 102 height 10
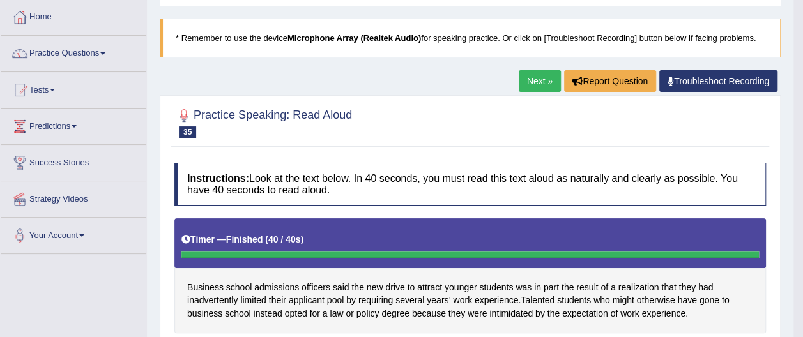
scroll to position [43, 0]
